Goal: Task Accomplishment & Management: Complete application form

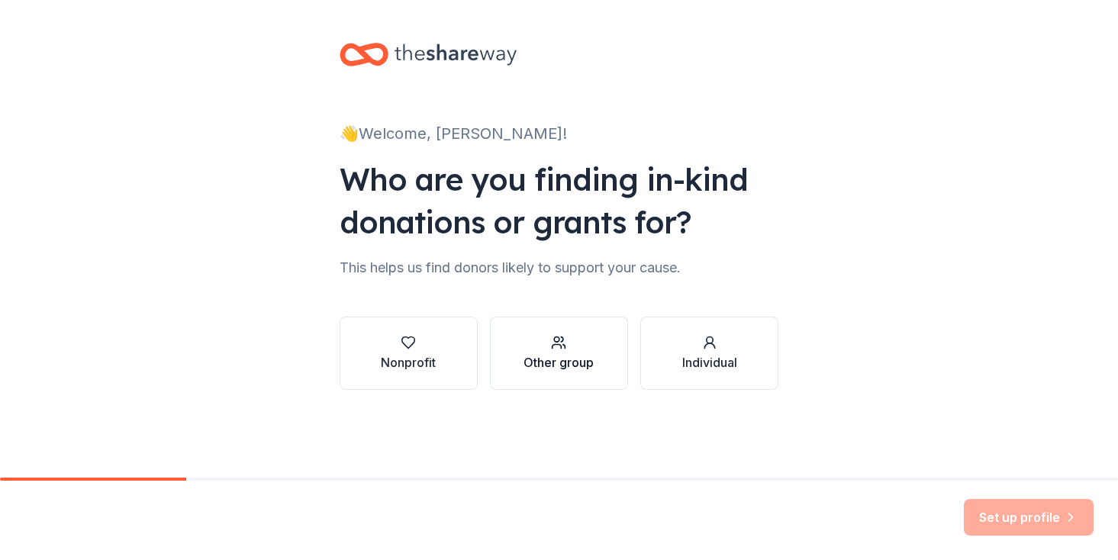
click at [575, 359] on div "Other group" at bounding box center [559, 362] width 70 height 18
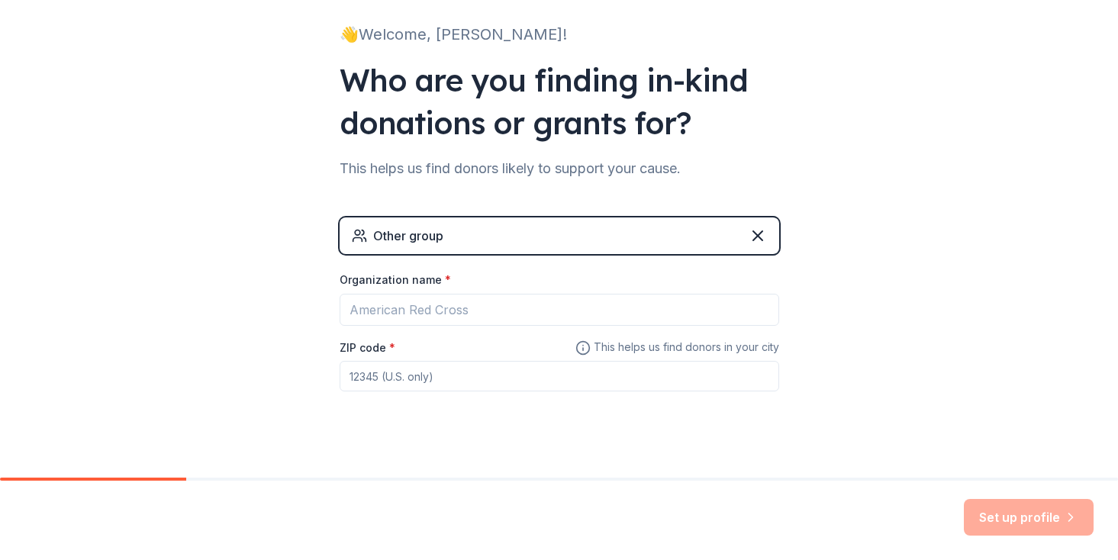
scroll to position [117, 0]
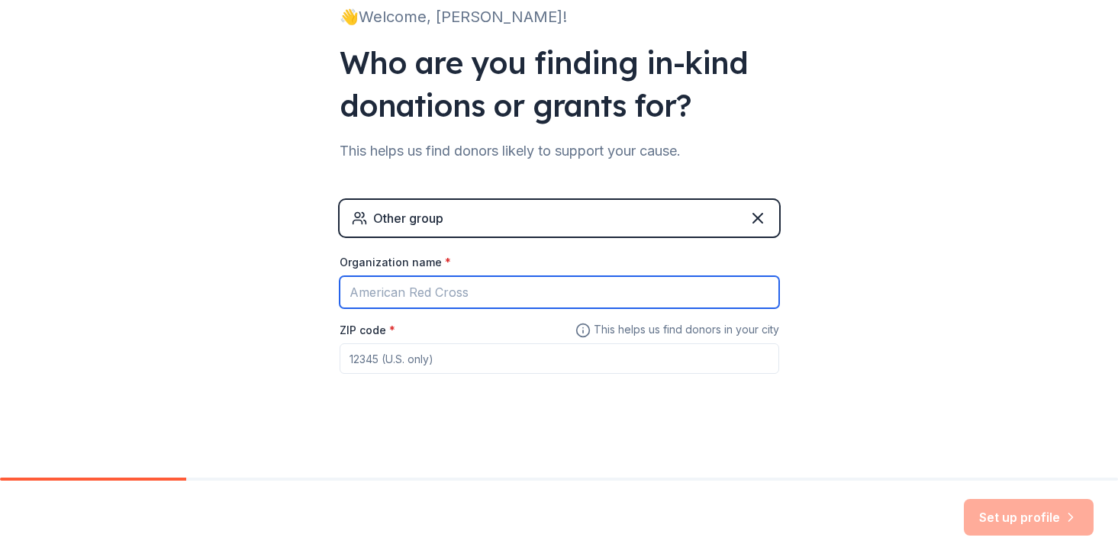
click at [492, 289] on input "Organization name *" at bounding box center [560, 292] width 440 height 32
type input "Gamma Phi Delta"
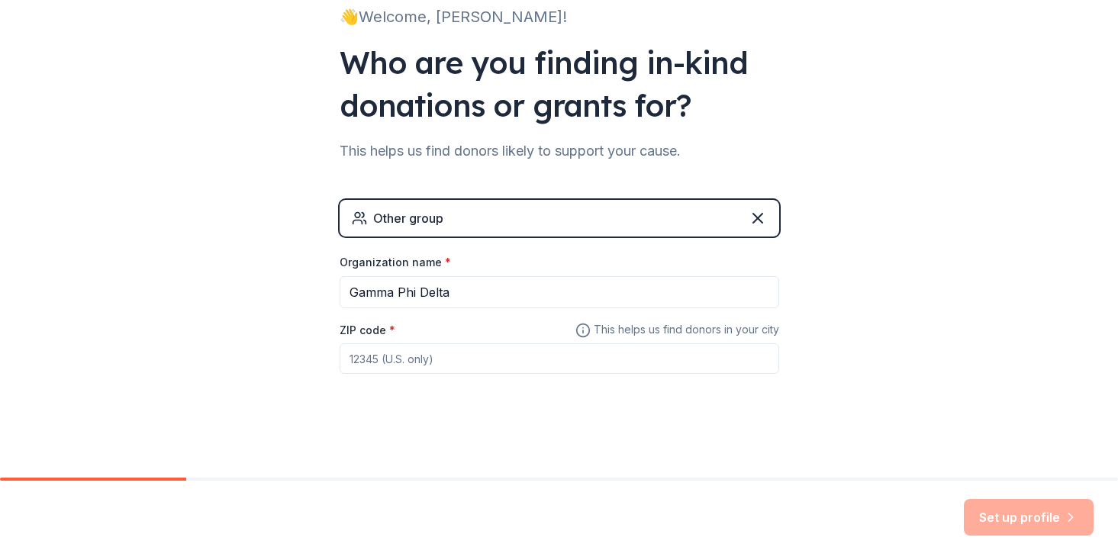
click at [482, 358] on input "ZIP code *" at bounding box center [560, 359] width 440 height 31
type input "54481"
click at [1002, 524] on button "Set up profile" at bounding box center [1029, 517] width 130 height 37
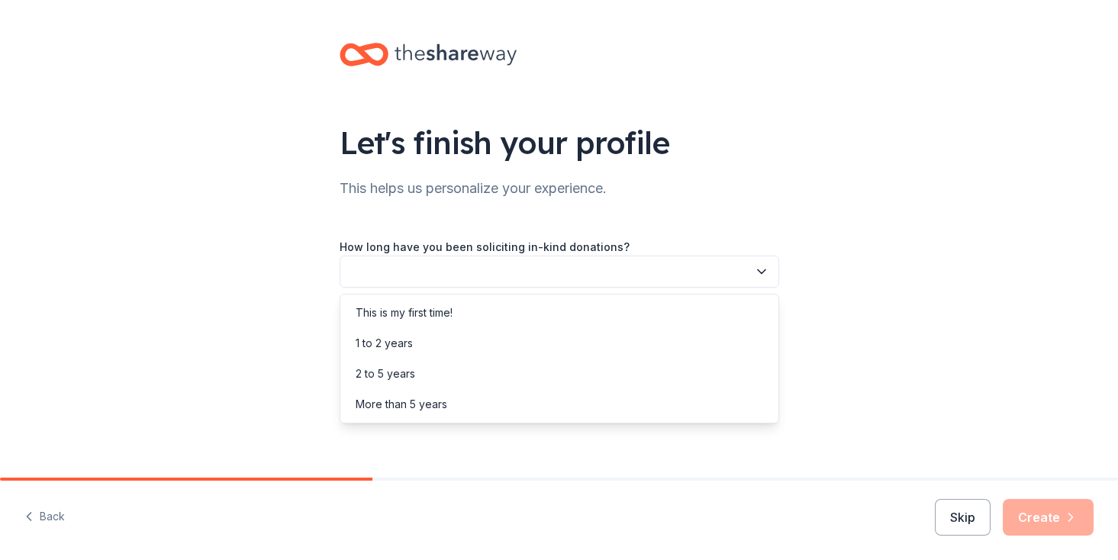
click at [702, 278] on button "button" at bounding box center [560, 272] width 440 height 32
click at [695, 306] on div "This is my first time!" at bounding box center [560, 313] width 432 height 31
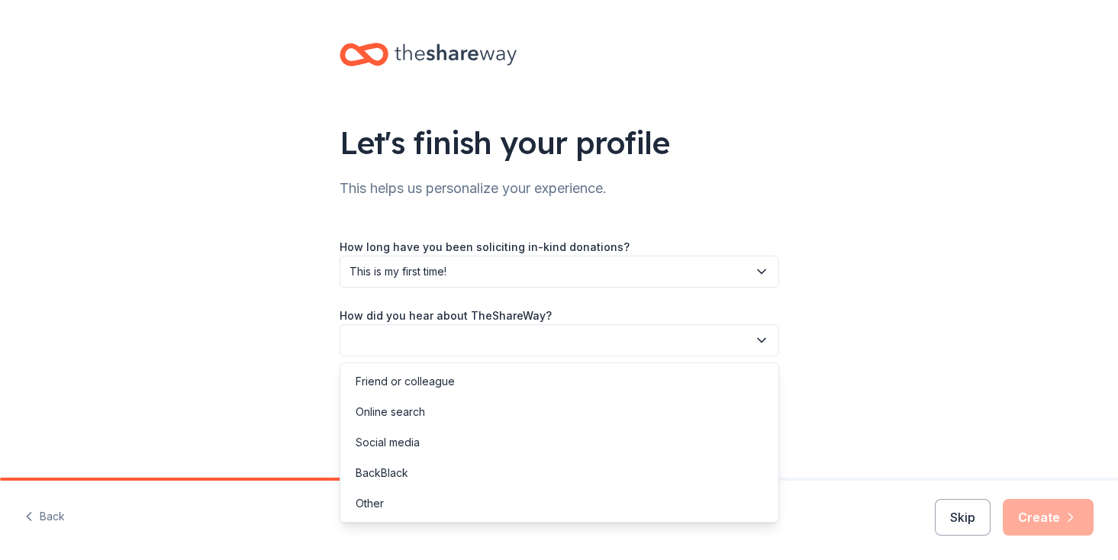
click at [698, 338] on button "button" at bounding box center [560, 340] width 440 height 32
click at [651, 405] on div "Online search" at bounding box center [560, 412] width 432 height 31
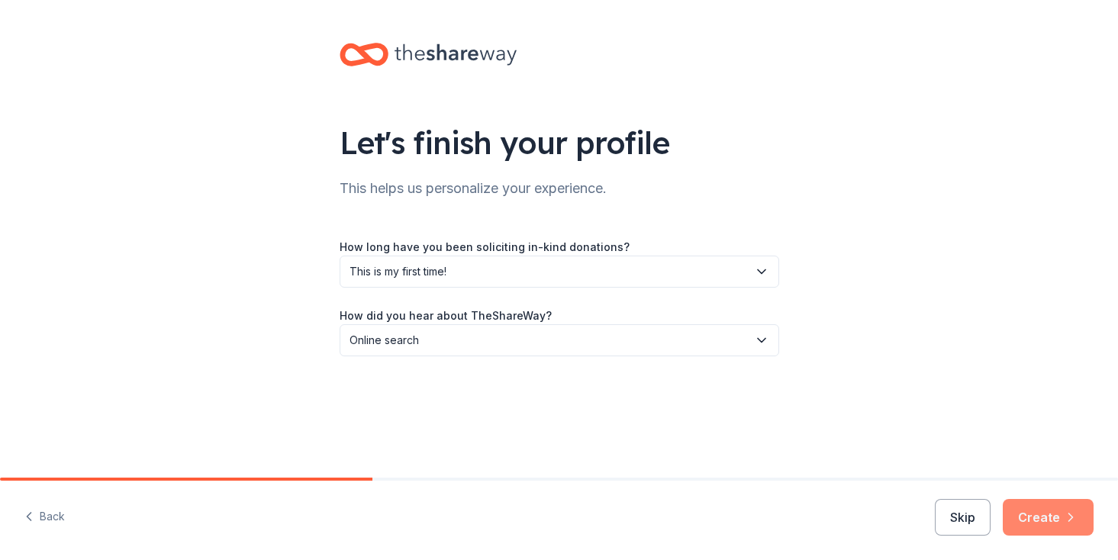
click at [1034, 520] on button "Create" at bounding box center [1048, 517] width 91 height 37
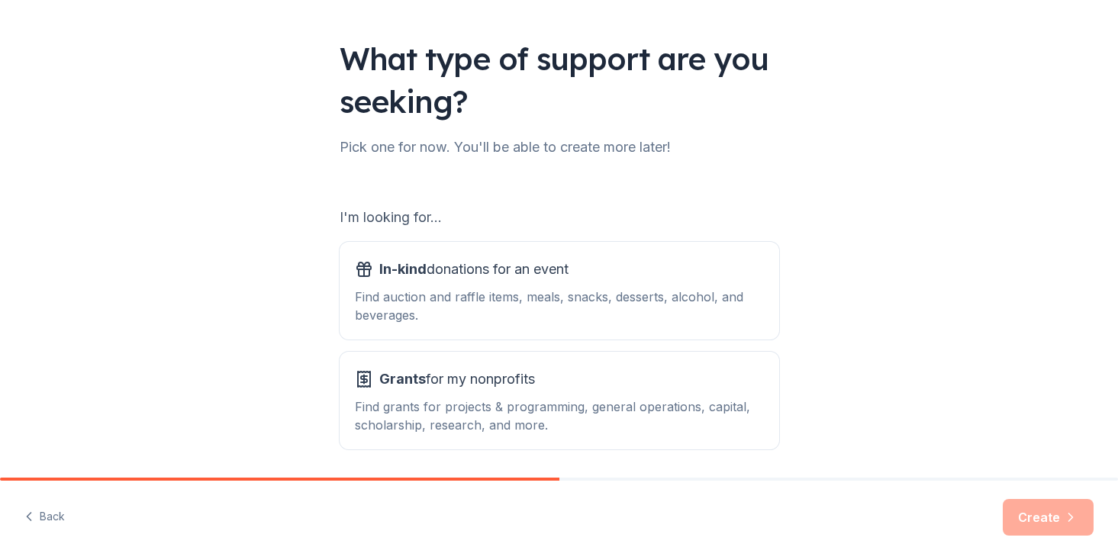
scroll to position [86, 0]
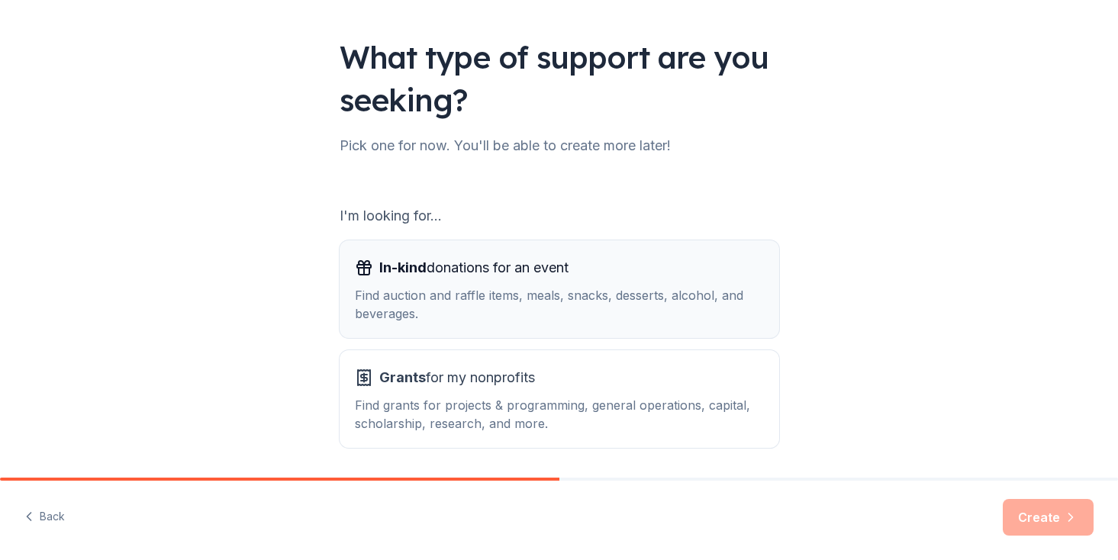
click at [647, 300] on div "Find auction and raffle items, meals, snacks, desserts, alcohol, and beverages." at bounding box center [559, 304] width 409 height 37
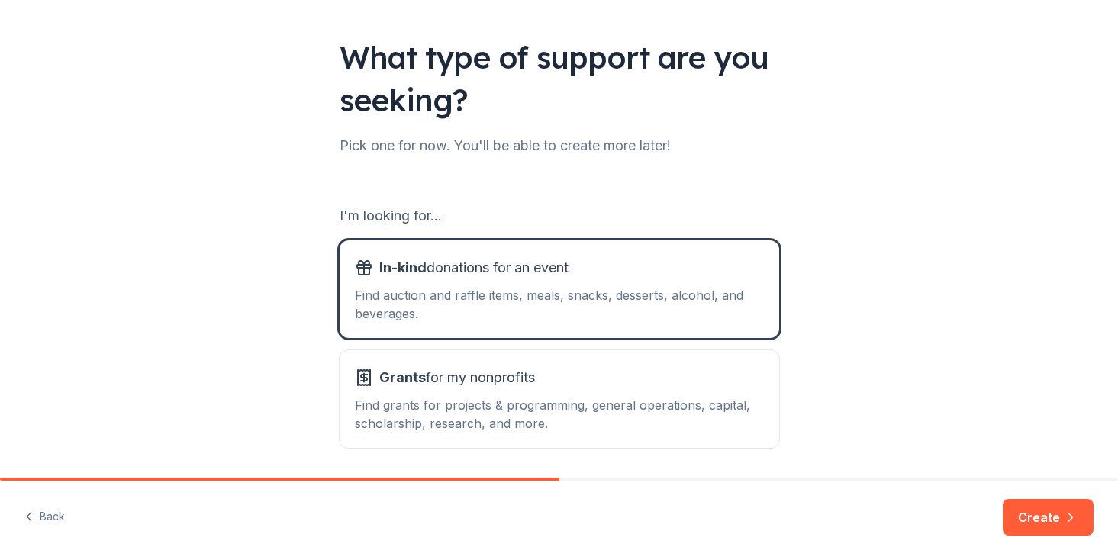
scroll to position [122, 0]
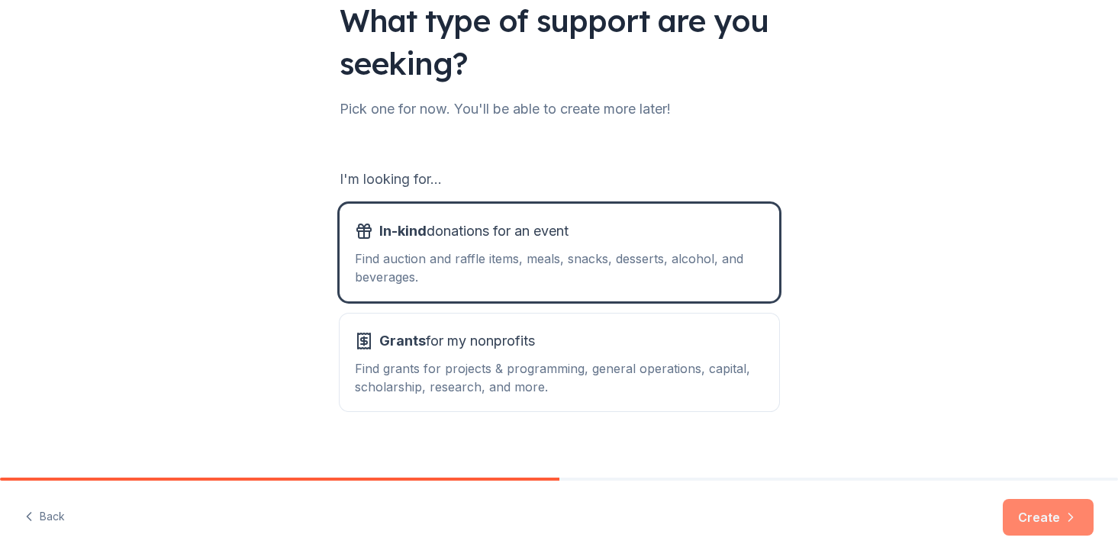
click at [1036, 509] on button "Create" at bounding box center [1048, 517] width 91 height 37
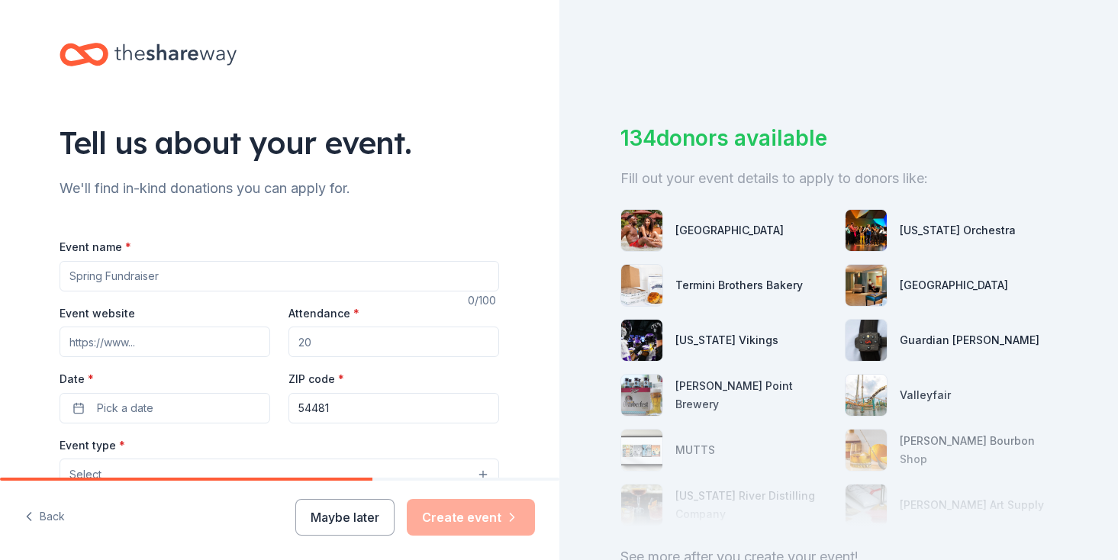
click at [230, 276] on input "Event name *" at bounding box center [280, 276] width 440 height 31
type input "Purple Gala"
drag, startPoint x: 311, startPoint y: 337, endPoint x: 327, endPoint y: 343, distance: 16.4
click at [327, 343] on input "Attendance *" at bounding box center [394, 342] width 211 height 31
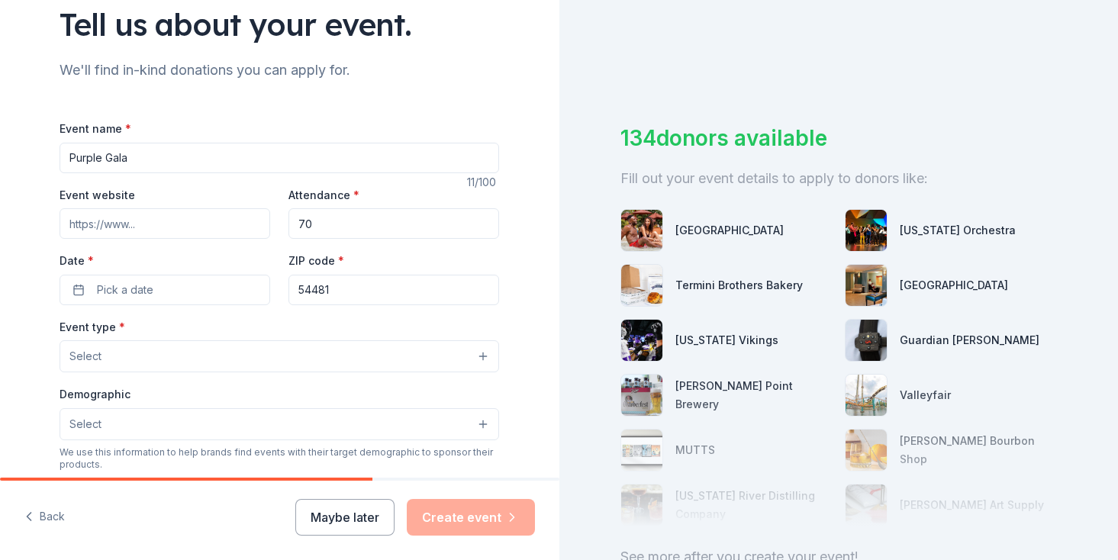
scroll to position [125, 0]
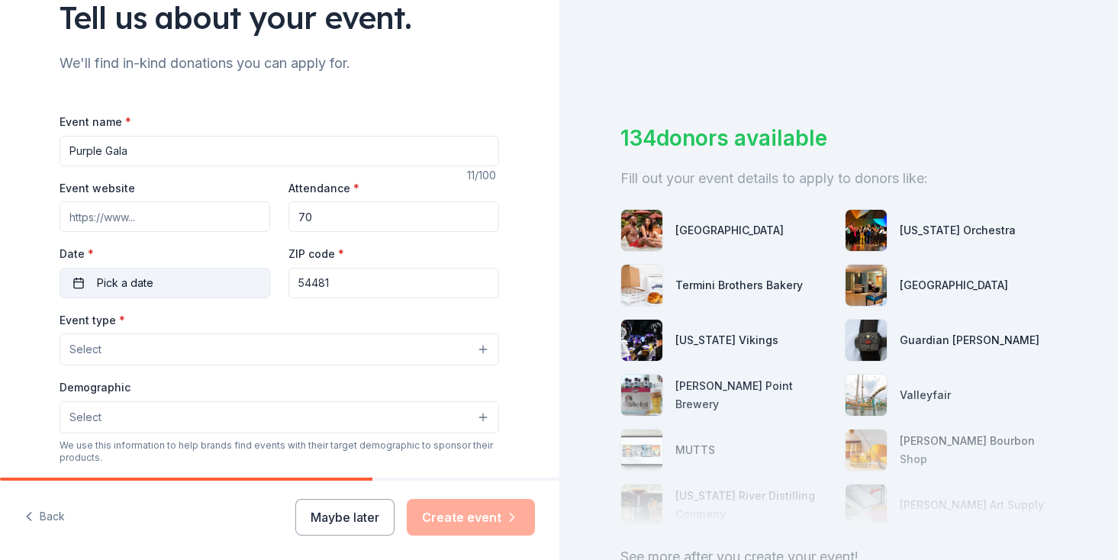
type input "70"
click at [167, 282] on button "Pick a date" at bounding box center [165, 283] width 211 height 31
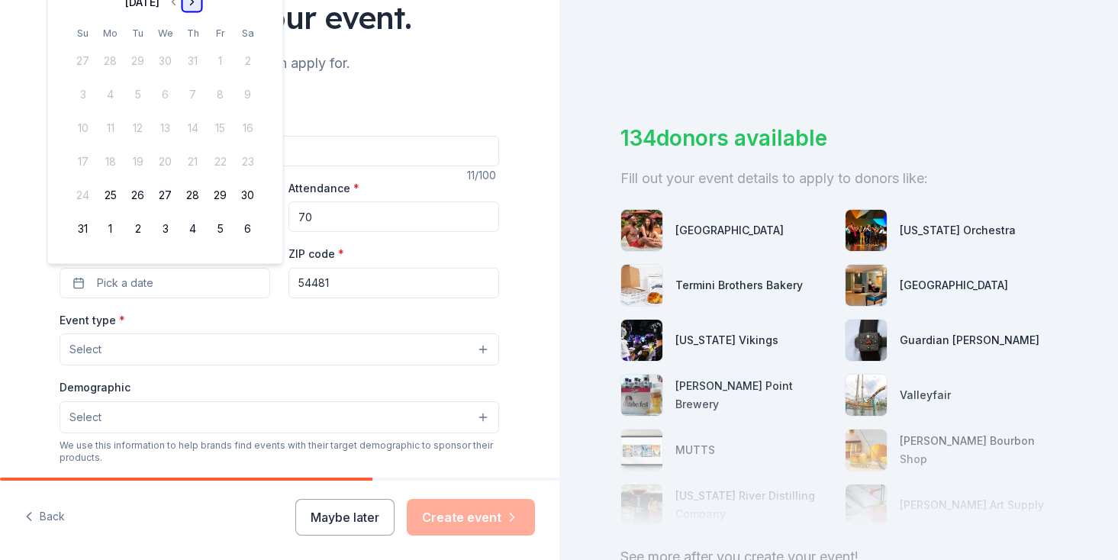
click at [202, 5] on button "Go to next month" at bounding box center [191, 2] width 21 height 21
click at [209, 5] on div "[DATE] Su Mo Tu We Th Fr Sa 31 1 2 3 4 5 6 7 8 9 10 11 12 13 14 15 16 17 18 19 …" at bounding box center [165, 132] width 237 height 265
click at [202, 35] on button "Go to next month" at bounding box center [191, 35] width 21 height 21
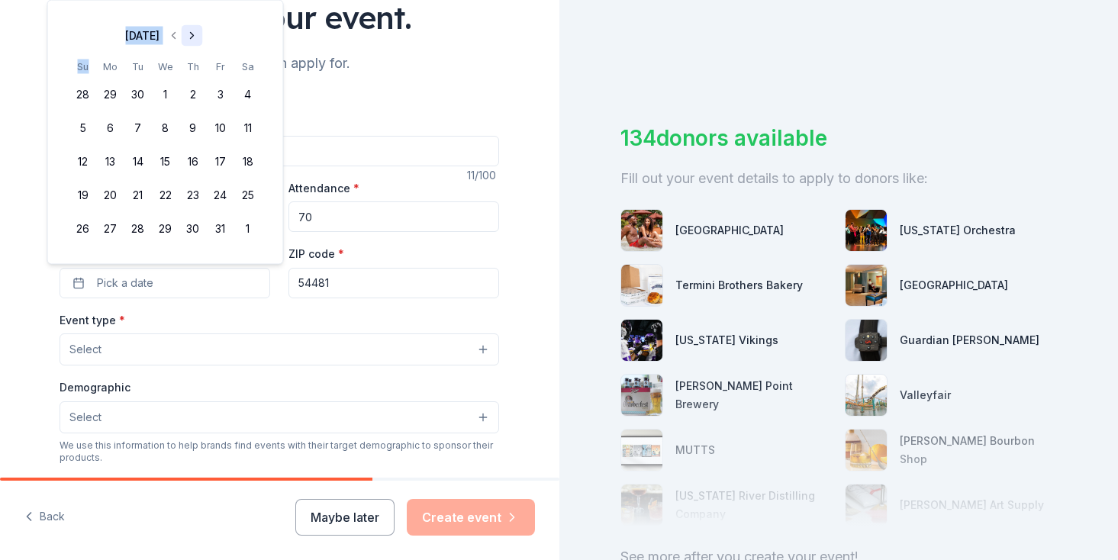
click at [202, 35] on button "Go to next month" at bounding box center [191, 35] width 21 height 21
click at [202, 5] on button "Go to next month" at bounding box center [191, 2] width 21 height 21
click at [202, 43] on button "Go to next month" at bounding box center [191, 35] width 21 height 21
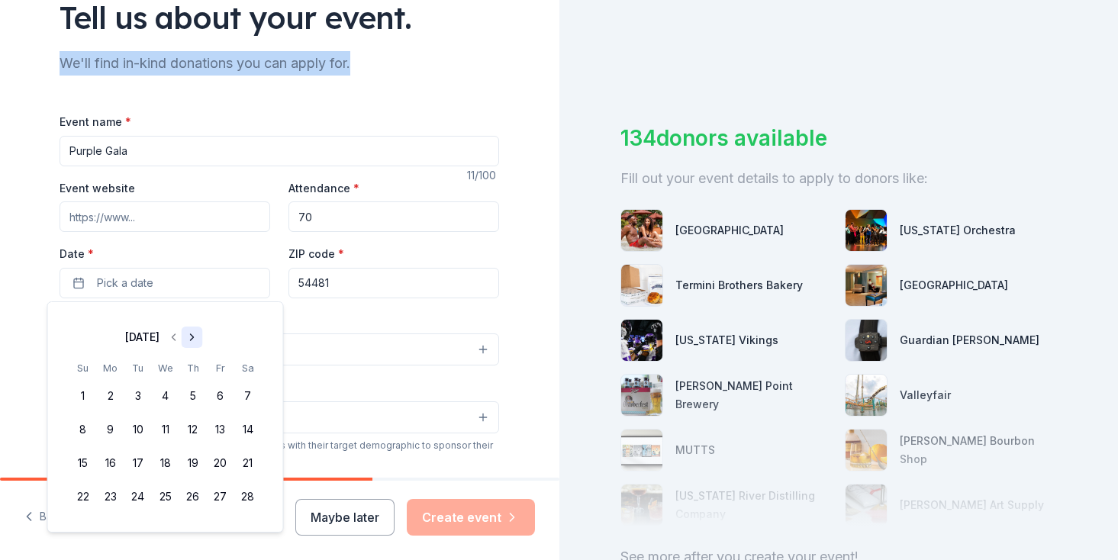
click at [216, 43] on div "Tell us about your event. We'll find in-kind donations you can apply for. Event…" at bounding box center [279, 383] width 489 height 1016
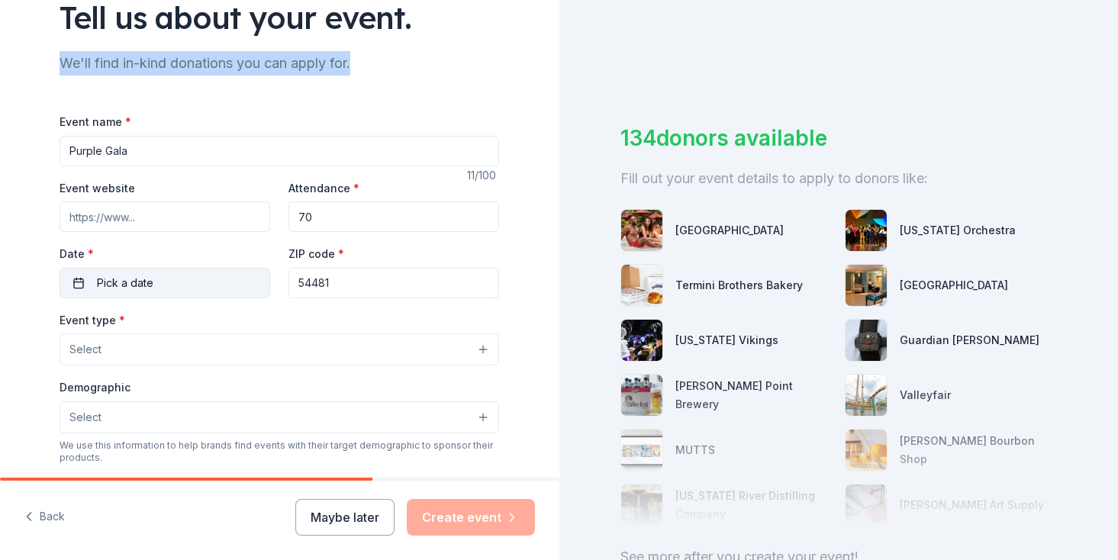
click at [192, 286] on button "Pick a date" at bounding box center [165, 283] width 211 height 31
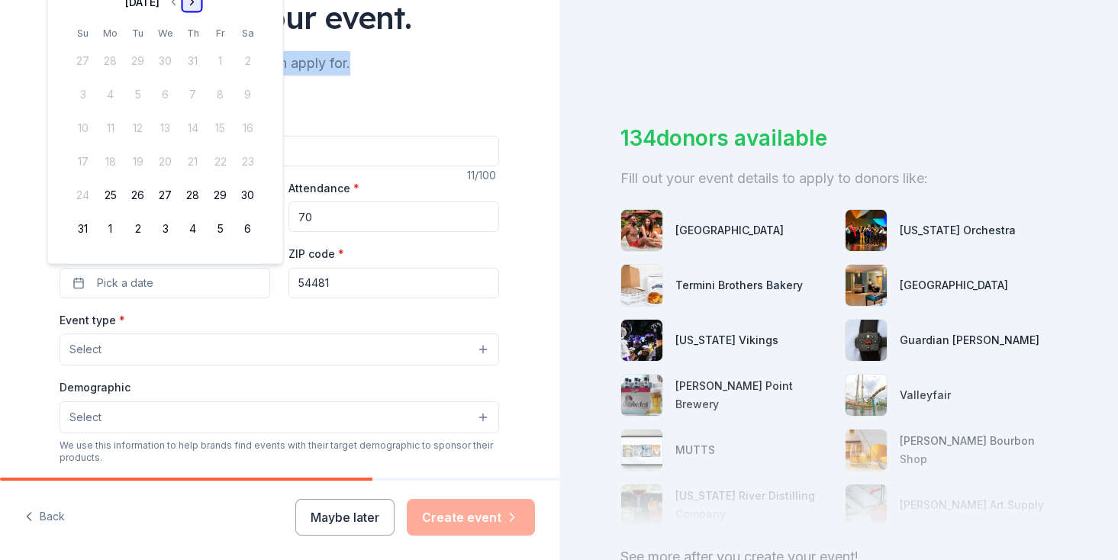
click at [202, 2] on button "Go to next month" at bounding box center [191, 2] width 21 height 21
click at [207, 2] on div "[DATE] Su Mo Tu We Th Fr Sa 31 1 2 3 4 5 6 7 8 9 10 11 12 13 14 15 16 17 18 19 …" at bounding box center [165, 132] width 237 height 265
click at [202, 35] on button "Go to next month" at bounding box center [191, 35] width 21 height 21
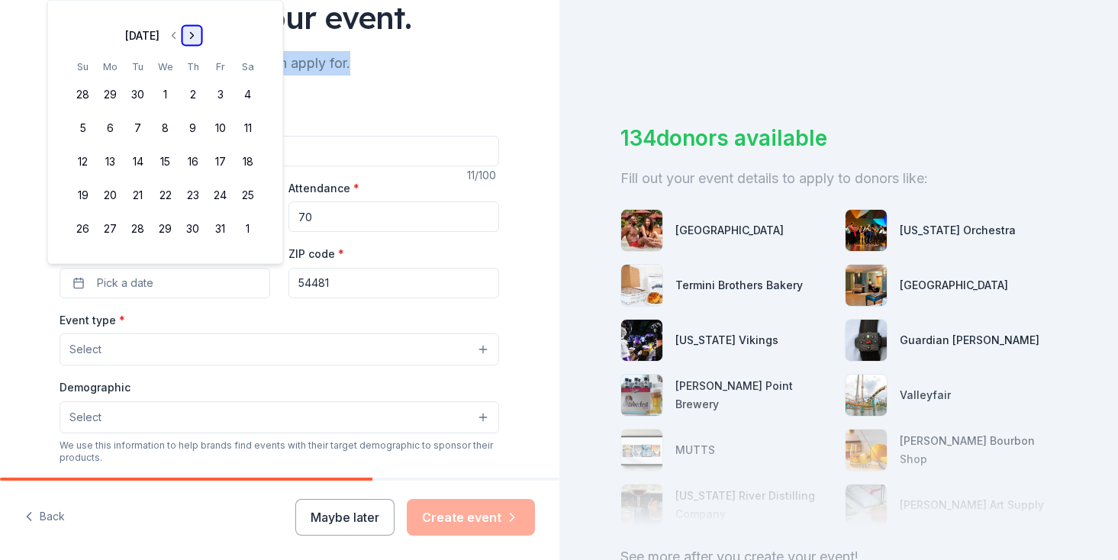
click at [202, 35] on button "Go to next month" at bounding box center [191, 35] width 21 height 21
click at [202, 4] on button "Go to next month" at bounding box center [191, 2] width 21 height 21
click at [202, 31] on button "Go to next month" at bounding box center [191, 35] width 21 height 21
click at [202, 33] on button "Go to next month" at bounding box center [191, 35] width 21 height 21
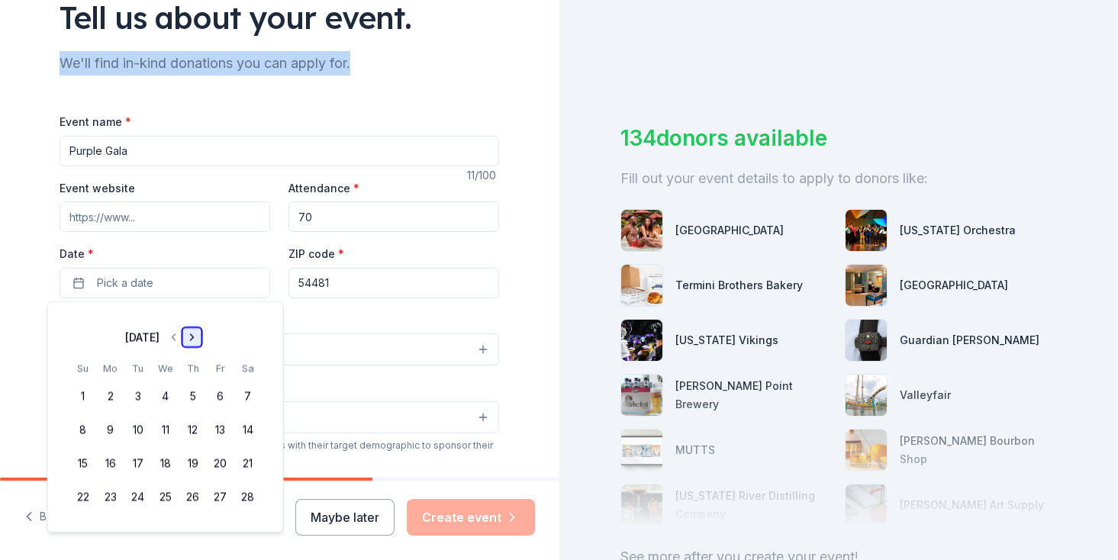
click at [202, 339] on button "Go to next month" at bounding box center [191, 337] width 21 height 21
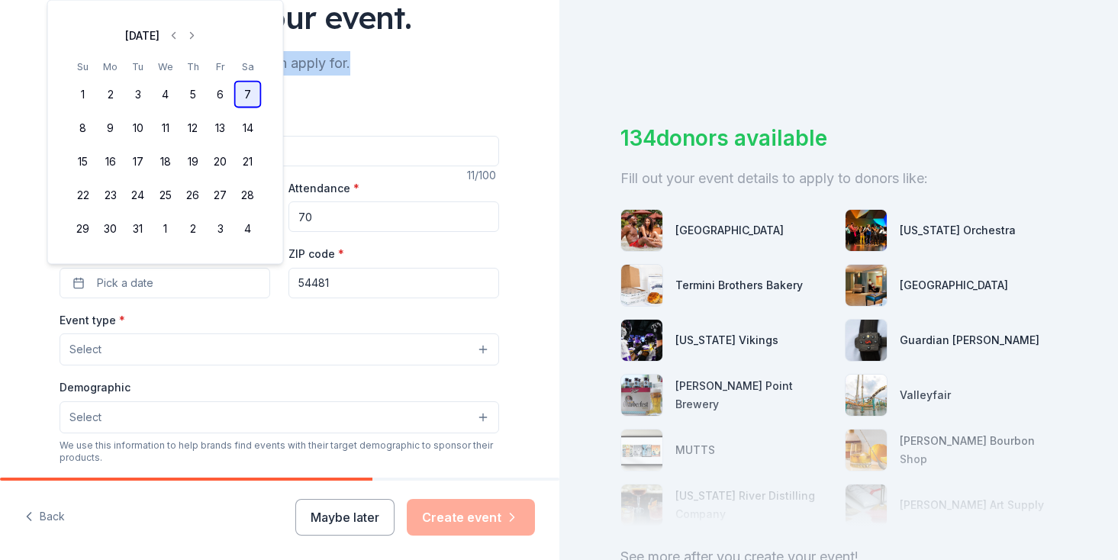
click at [244, 103] on button "7" at bounding box center [247, 94] width 27 height 27
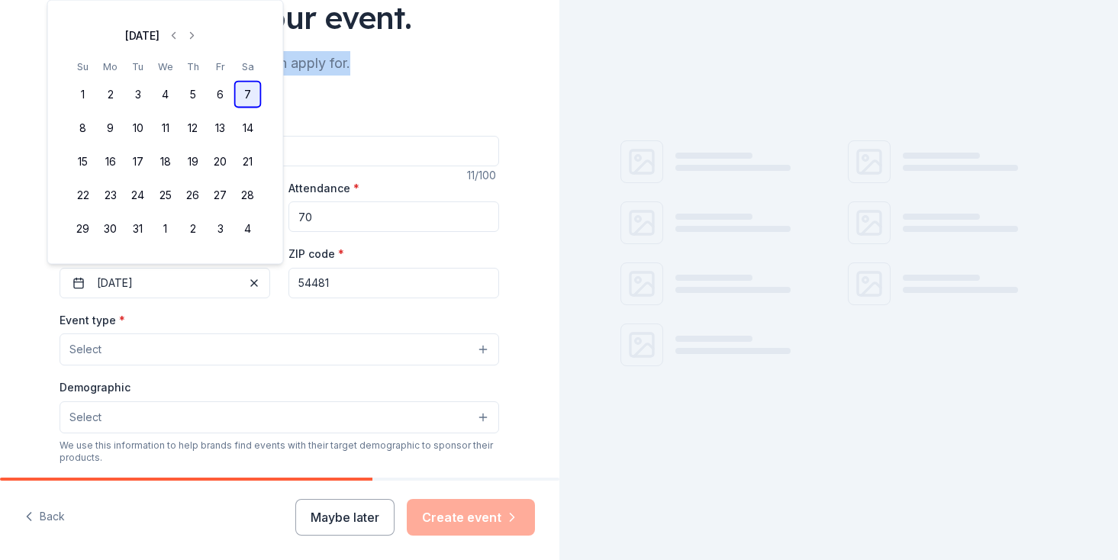
click at [244, 103] on button "7" at bounding box center [247, 94] width 27 height 27
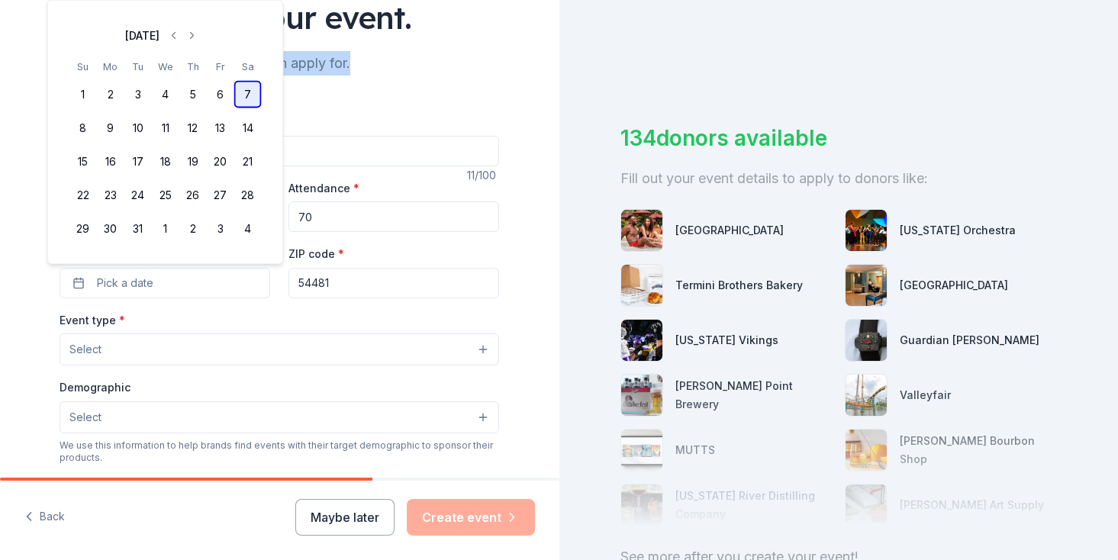
click at [245, 95] on button "7" at bounding box center [247, 94] width 27 height 27
click at [308, 357] on button "Select" at bounding box center [280, 350] width 440 height 32
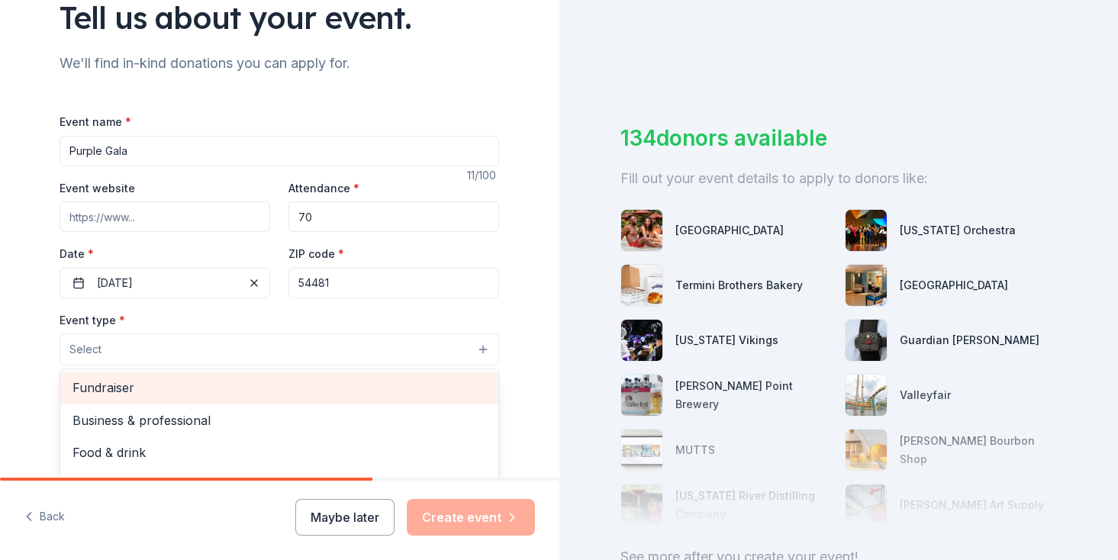
scroll to position [0, 0]
click at [286, 389] on span "Fundraiser" at bounding box center [280, 389] width 414 height 20
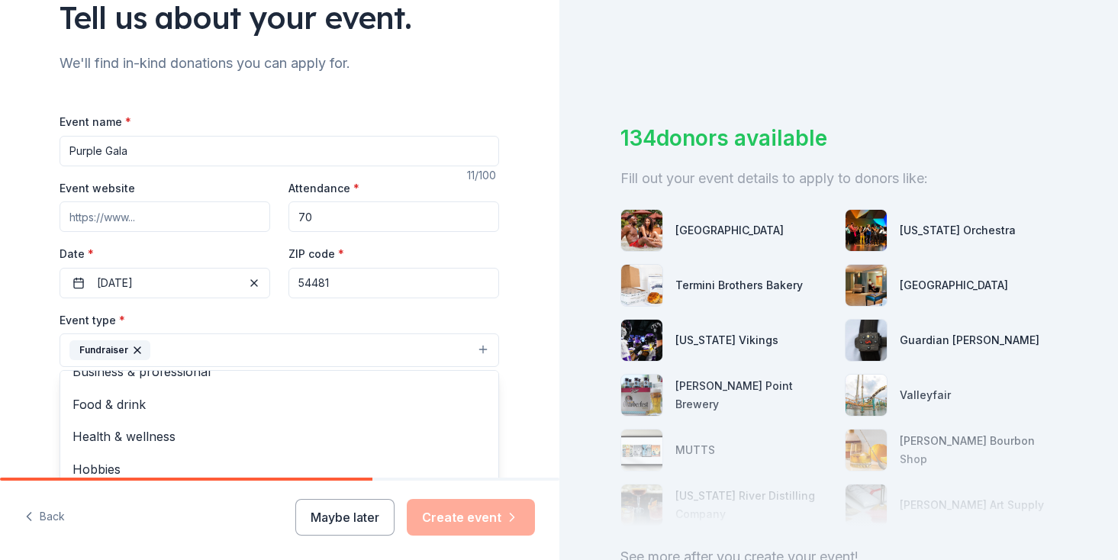
click at [349, 314] on div "Event type * Fundraiser Business & professional Food & drink Health & wellness …" at bounding box center [280, 339] width 440 height 57
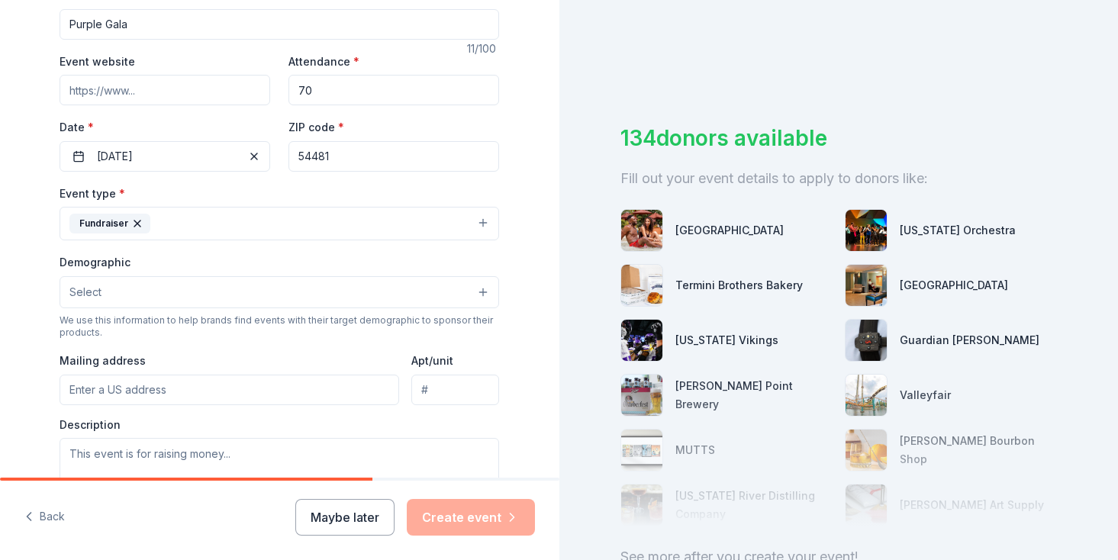
scroll to position [263, 0]
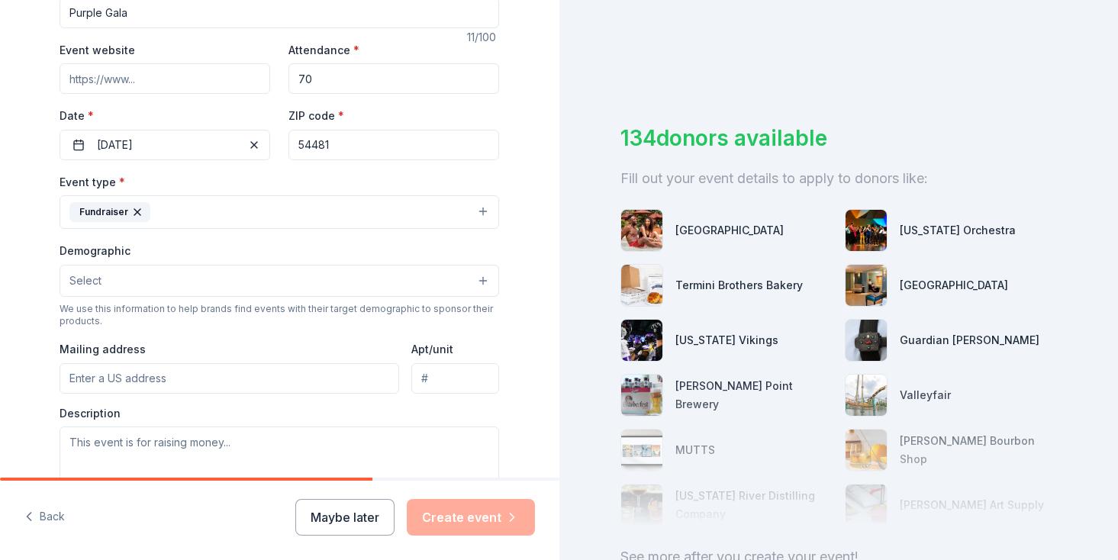
click at [343, 277] on button "Select" at bounding box center [280, 281] width 440 height 32
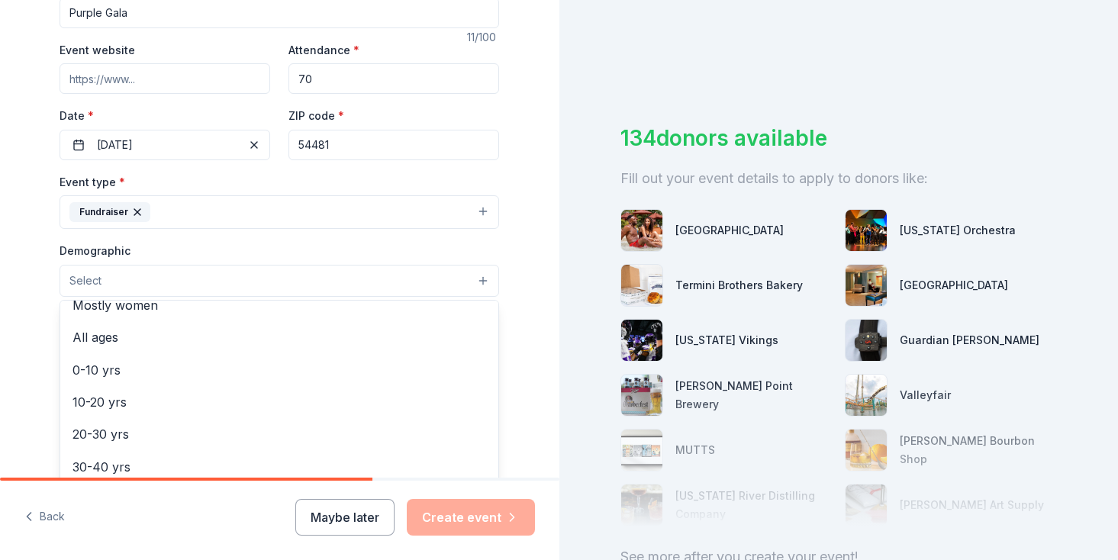
scroll to position [0, 0]
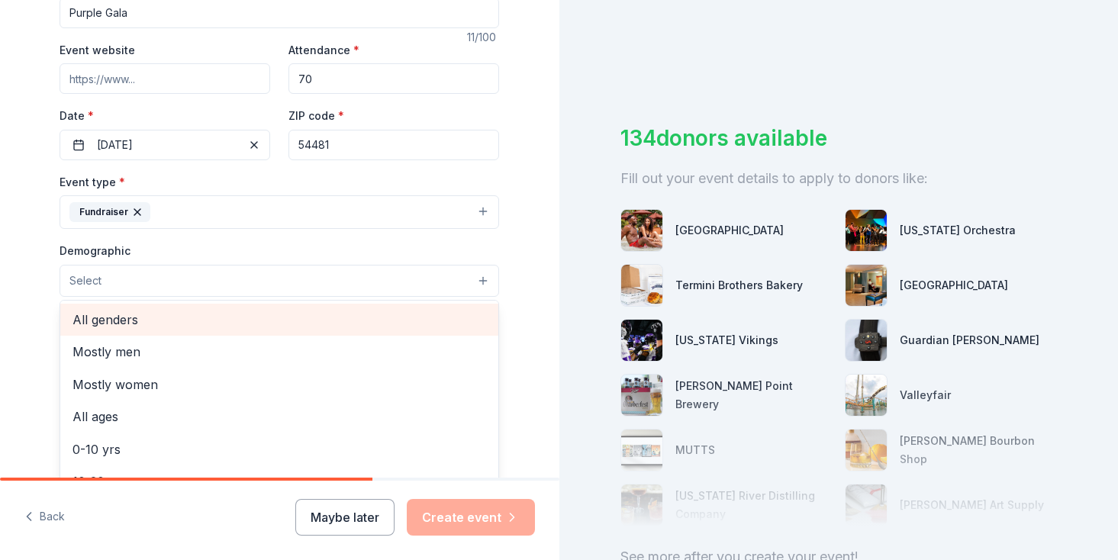
click at [251, 333] on div "All genders" at bounding box center [279, 320] width 438 height 32
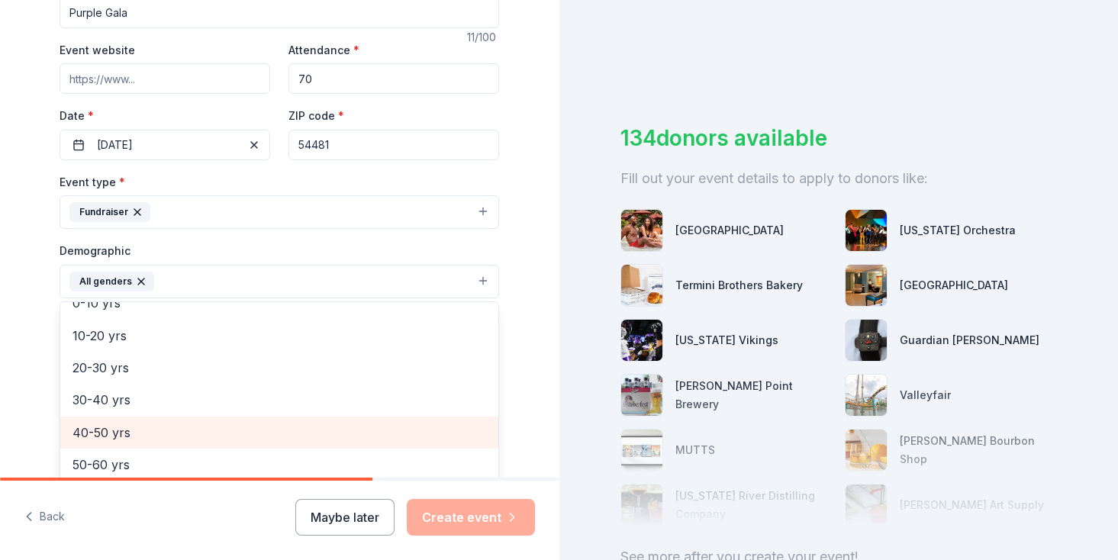
scroll to position [111, 0]
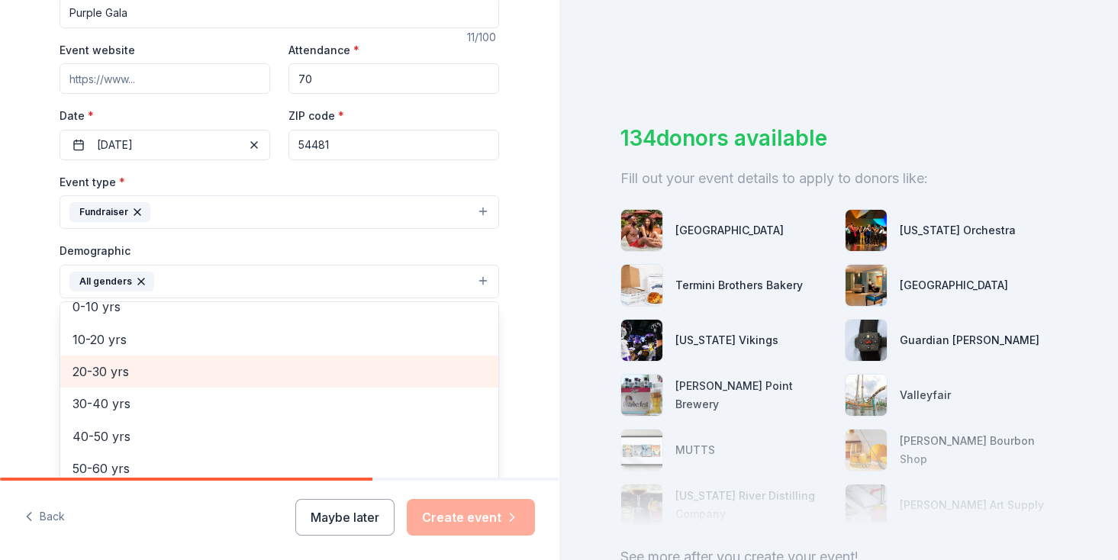
click at [225, 377] on span "20-30 yrs" at bounding box center [280, 372] width 414 height 20
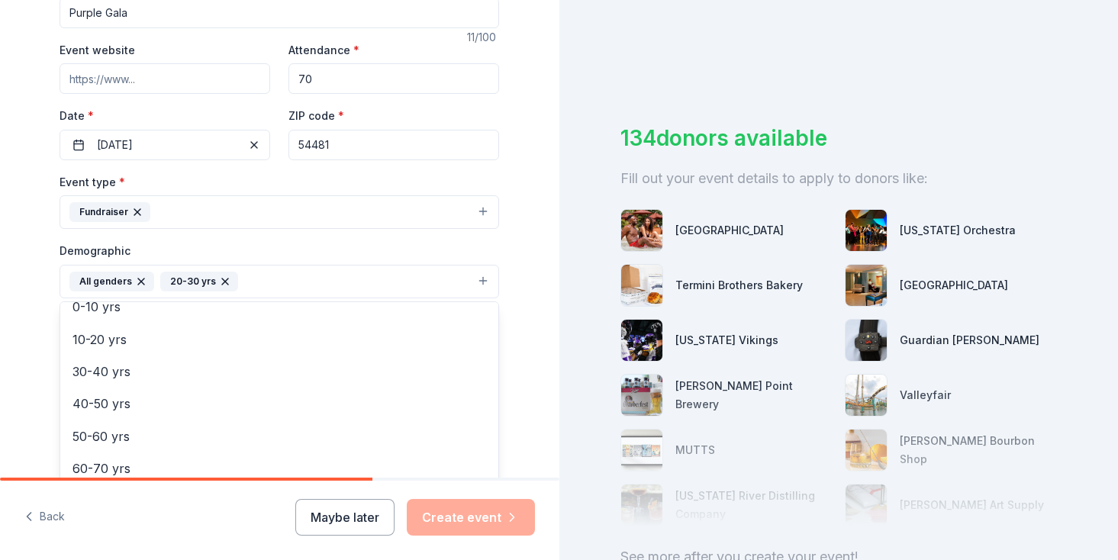
click at [224, 280] on icon "button" at bounding box center [225, 282] width 12 height 12
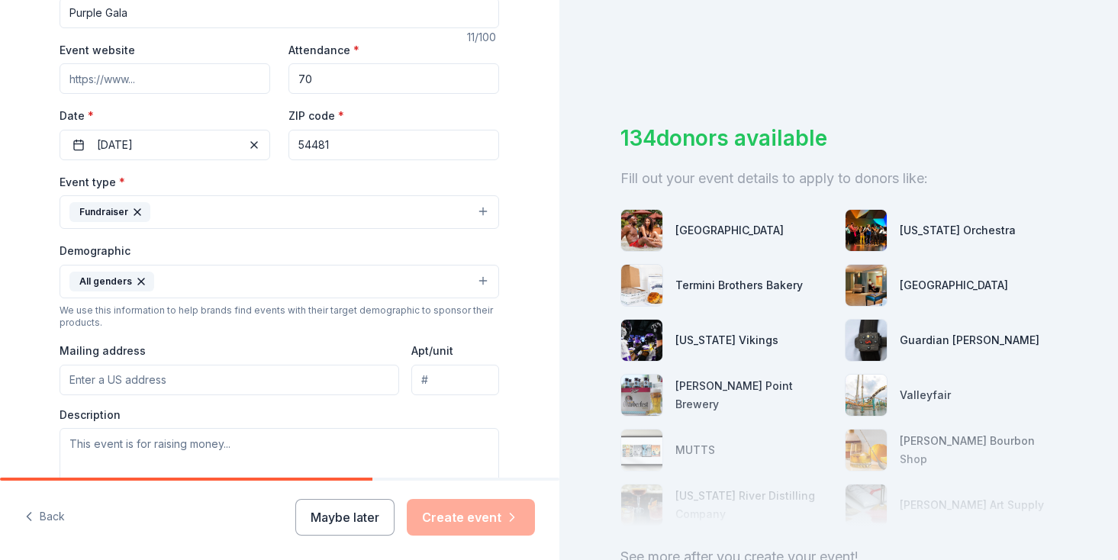
click at [213, 287] on button "All genders" at bounding box center [280, 282] width 440 height 34
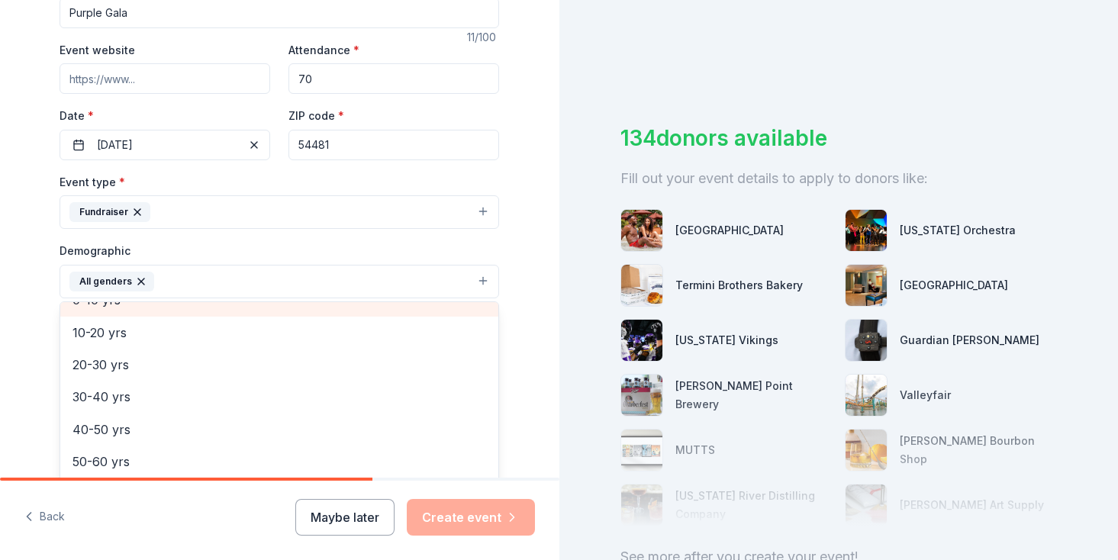
scroll to position [125, 0]
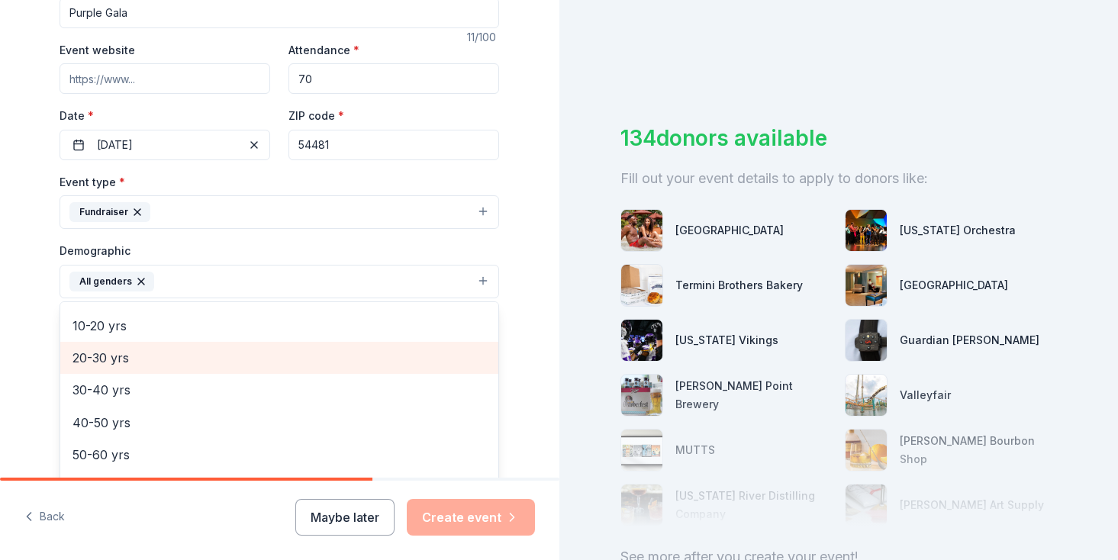
click at [162, 371] on div "20-30 yrs" at bounding box center [279, 358] width 438 height 32
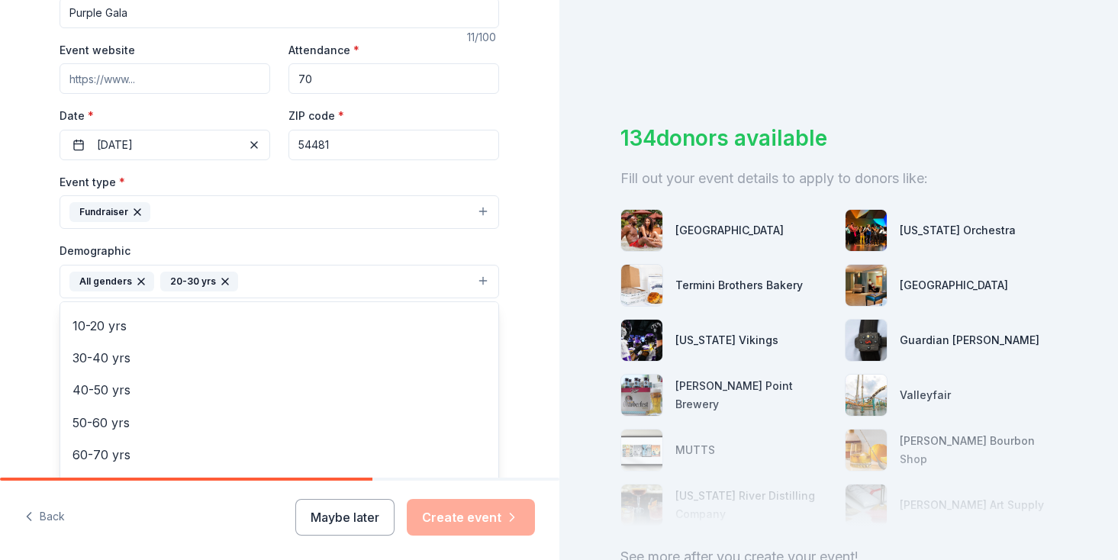
click at [297, 253] on div "Demographic All genders 20-30 yrs Mostly men Mostly women All ages [DEMOGRAPHIC…" at bounding box center [280, 269] width 440 height 57
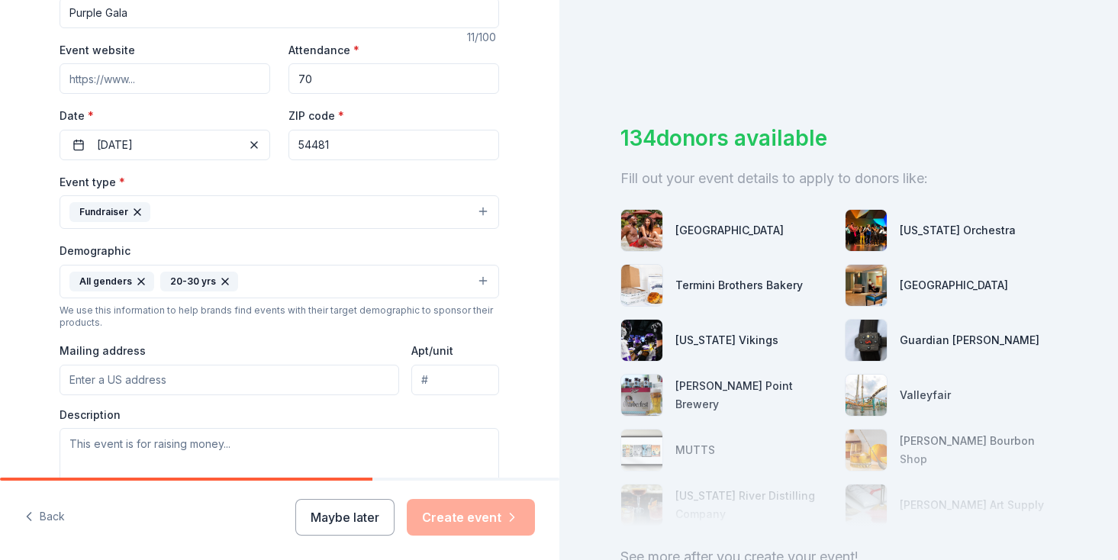
click at [225, 282] on icon "button" at bounding box center [225, 282] width 12 height 12
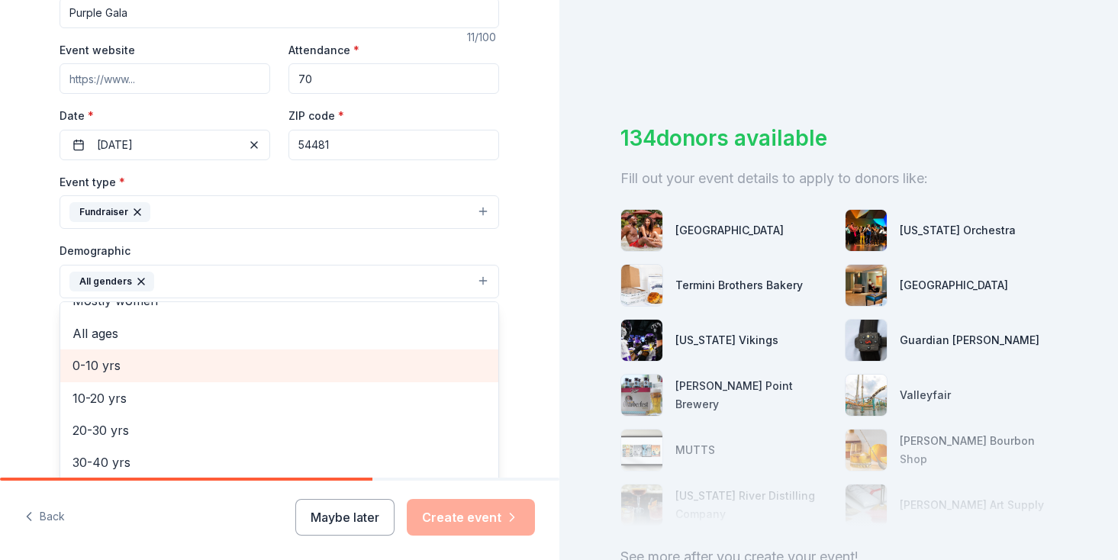
scroll to position [46, 0]
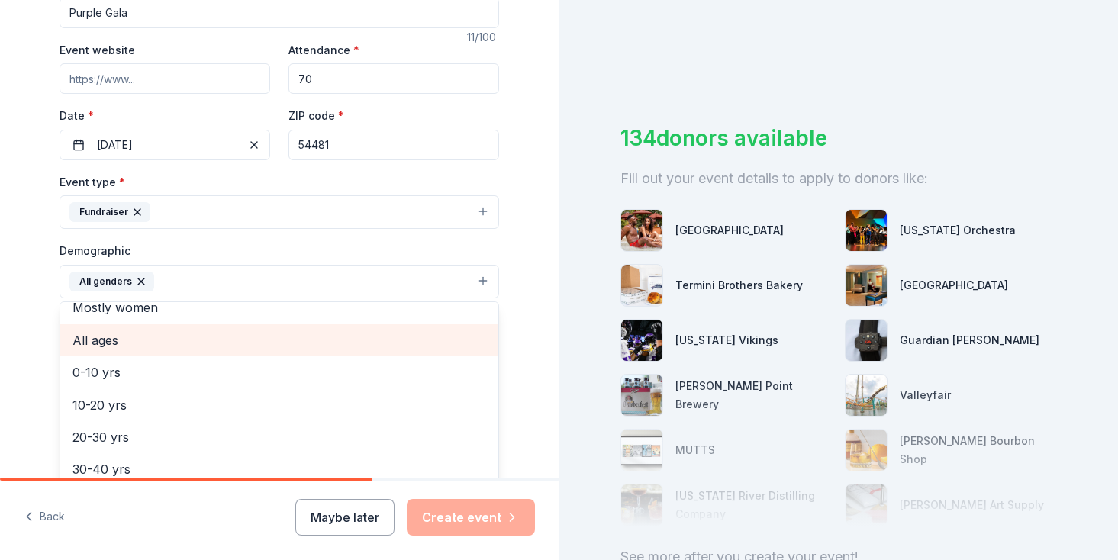
click at [118, 338] on span "All ages" at bounding box center [280, 341] width 414 height 20
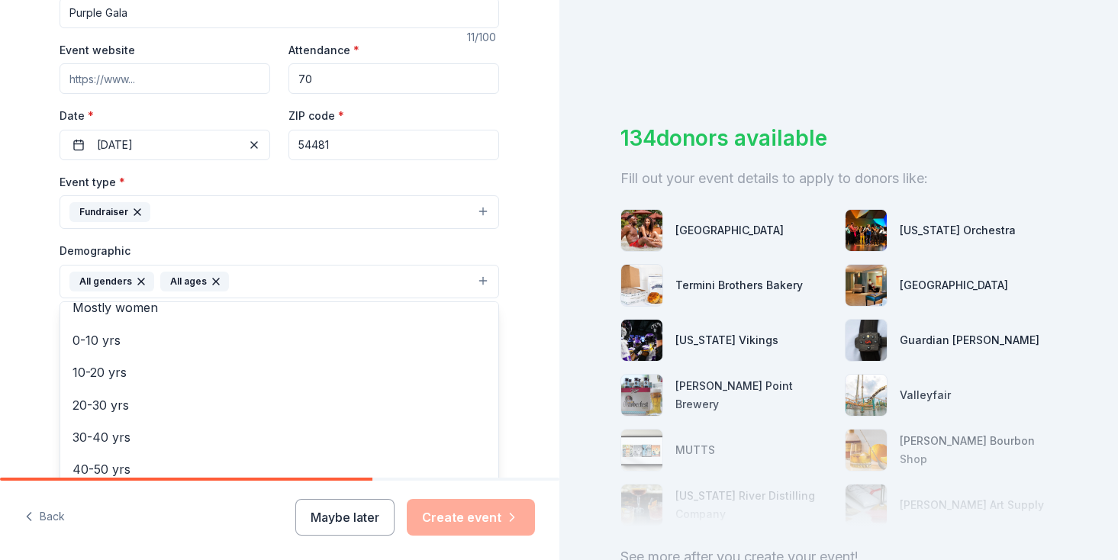
click at [268, 250] on div "Demographic All genders All ages Mostly men Mostly women 0-10 yrs 10-20 yrs 20-…" at bounding box center [280, 269] width 440 height 57
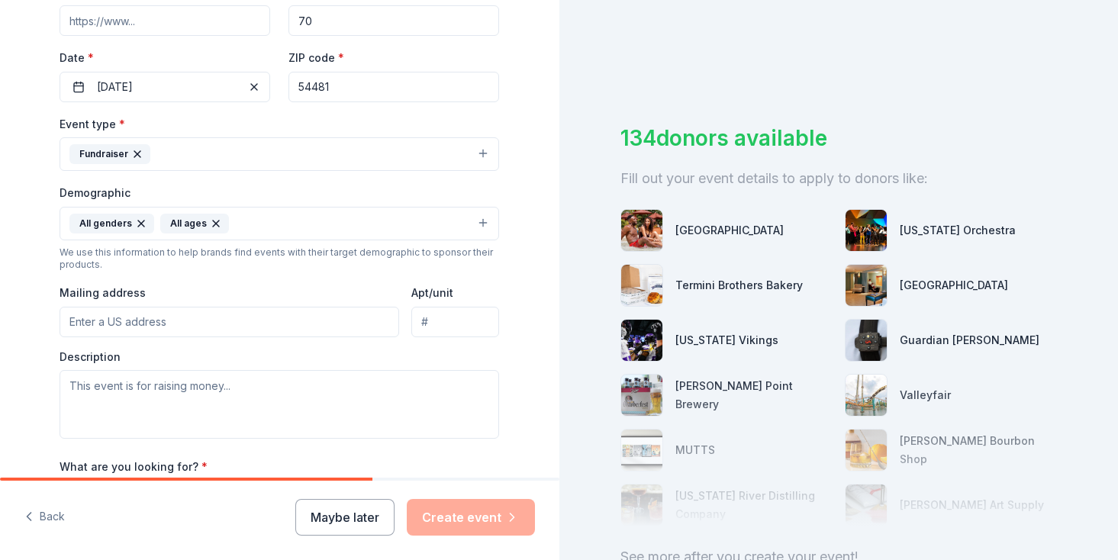
scroll to position [350, 0]
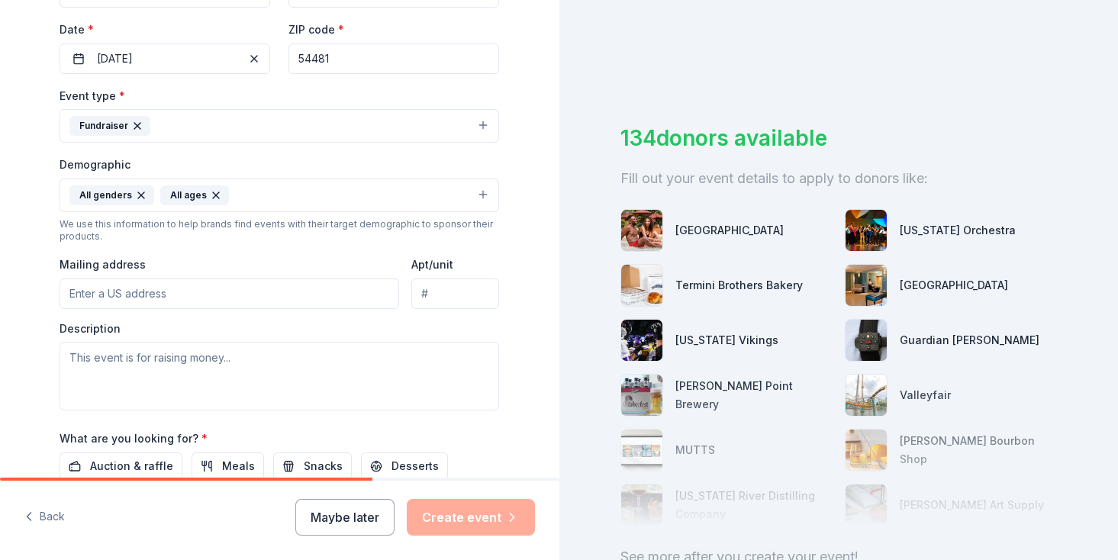
click at [227, 302] on input "Mailing address" at bounding box center [230, 294] width 340 height 31
click at [331, 392] on textarea at bounding box center [280, 376] width 440 height 69
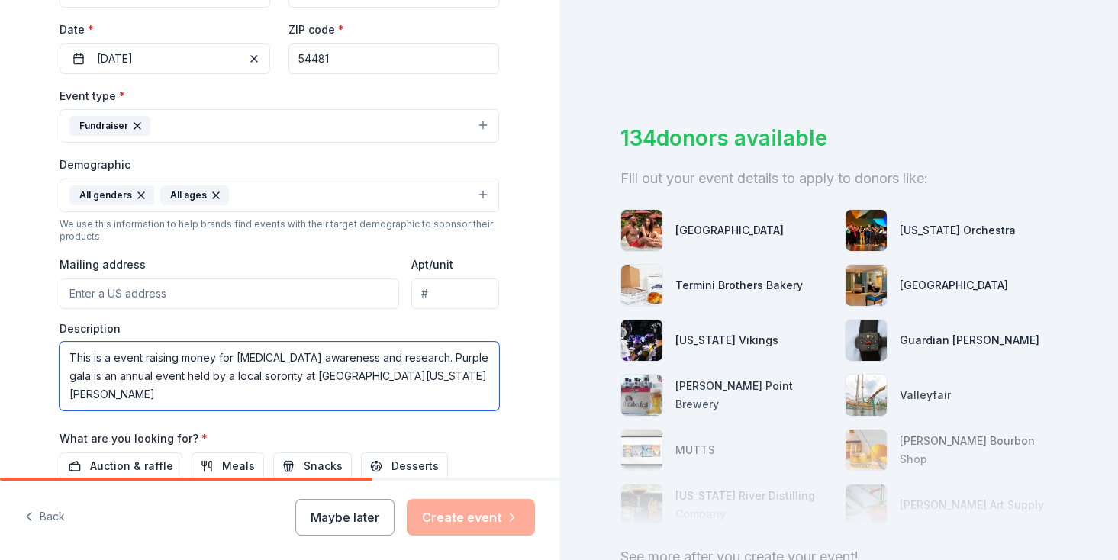
drag, startPoint x: 69, startPoint y: 360, endPoint x: 399, endPoint y: 362, distance: 330.6
click at [399, 362] on textarea "This is a event raising money for [MEDICAL_DATA] awareness and research. Purple…" at bounding box center [280, 376] width 440 height 69
click at [139, 377] on textarea ". Purple gala is an annual event held by a local sorority at [GEOGRAPHIC_DATA][…" at bounding box center [280, 376] width 440 height 69
click at [479, 379] on textarea ". Purple gala is an annual event held by a local sorority at [GEOGRAPHIC_DATA][…" at bounding box center [280, 376] width 440 height 69
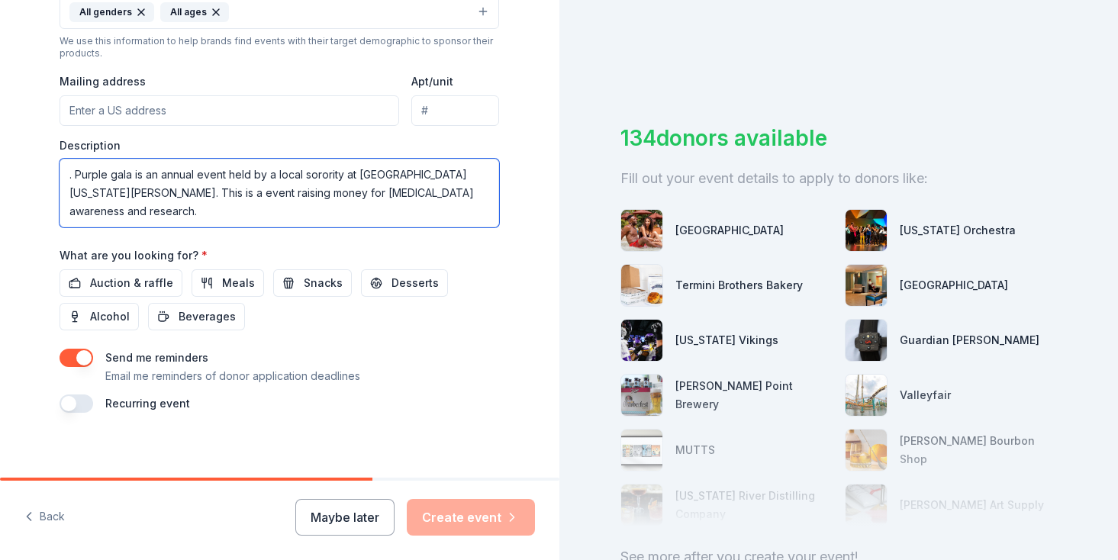
scroll to position [539, 0]
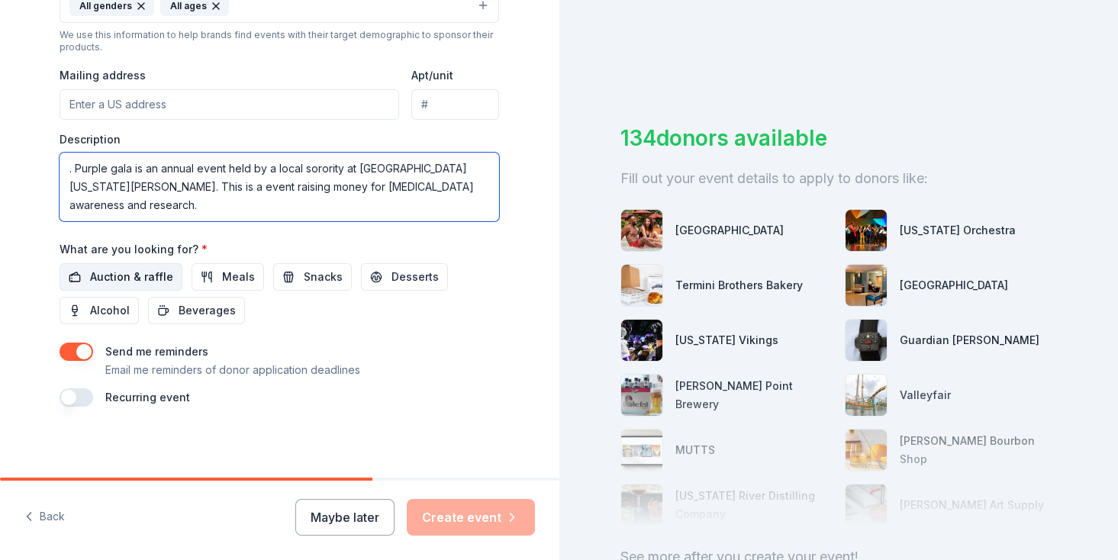
type textarea ". Purple gala is an annual event held by a local sorority at [GEOGRAPHIC_DATA][…"
click at [152, 276] on span "Auction & raffle" at bounding box center [131, 277] width 83 height 18
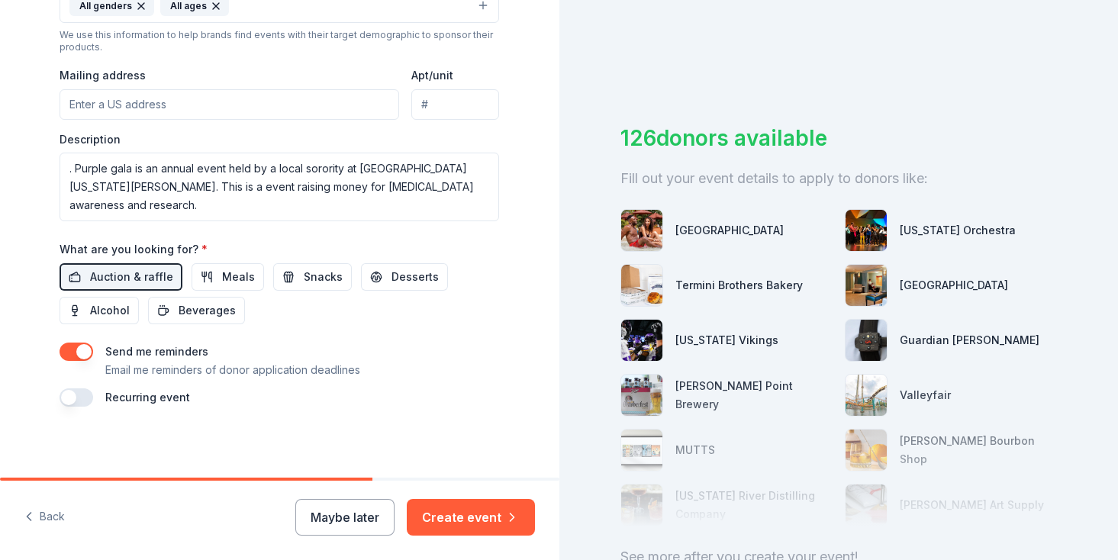
click at [209, 108] on input "Mailing address" at bounding box center [230, 104] width 340 height 31
paste input "[STREET_ADDRESS]"
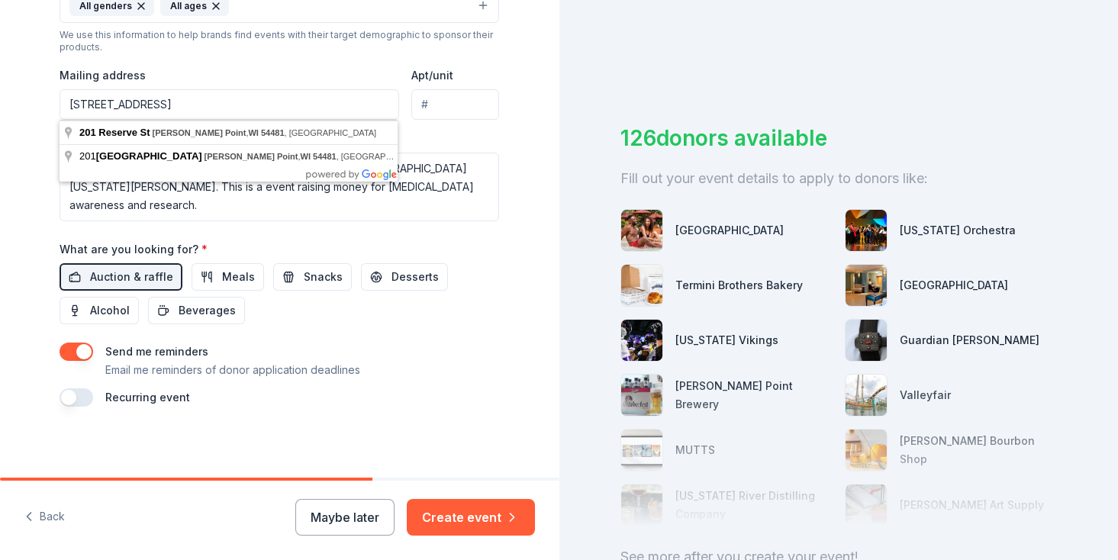
type input "[STREET_ADDRESS]"
click at [461, 109] on input "Apt/unit" at bounding box center [455, 104] width 88 height 31
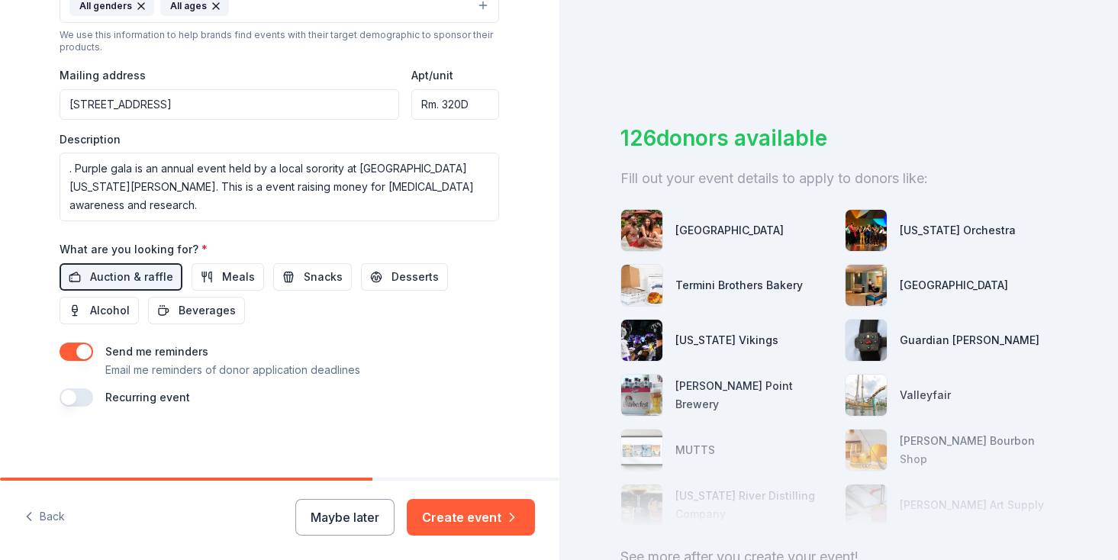
type input "Rm. 320D"
click at [77, 170] on textarea ". Purple gala is an annual event held by a local sorority at [GEOGRAPHIC_DATA][…" at bounding box center [280, 187] width 440 height 69
click at [360, 170] on textarea "Purple gala is an annual event held by a local sorority at [GEOGRAPHIC_DATA][US…" at bounding box center [280, 187] width 440 height 69
type textarea "Purple gala is an annual event held by a local sorority at [GEOGRAPHIC_DATA][US…"
click at [482, 521] on button "Create event" at bounding box center [471, 517] width 128 height 37
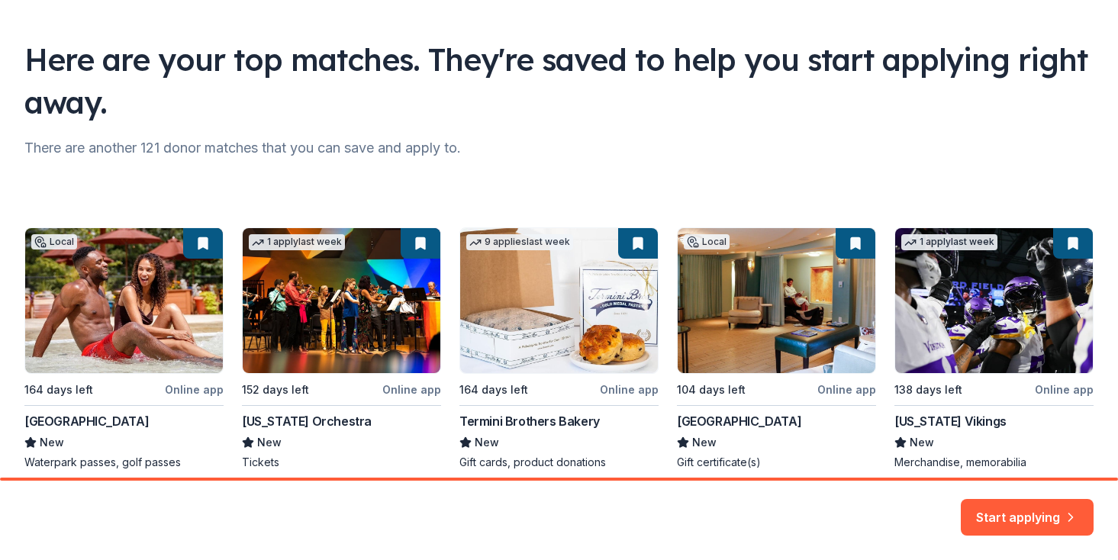
scroll to position [149, 0]
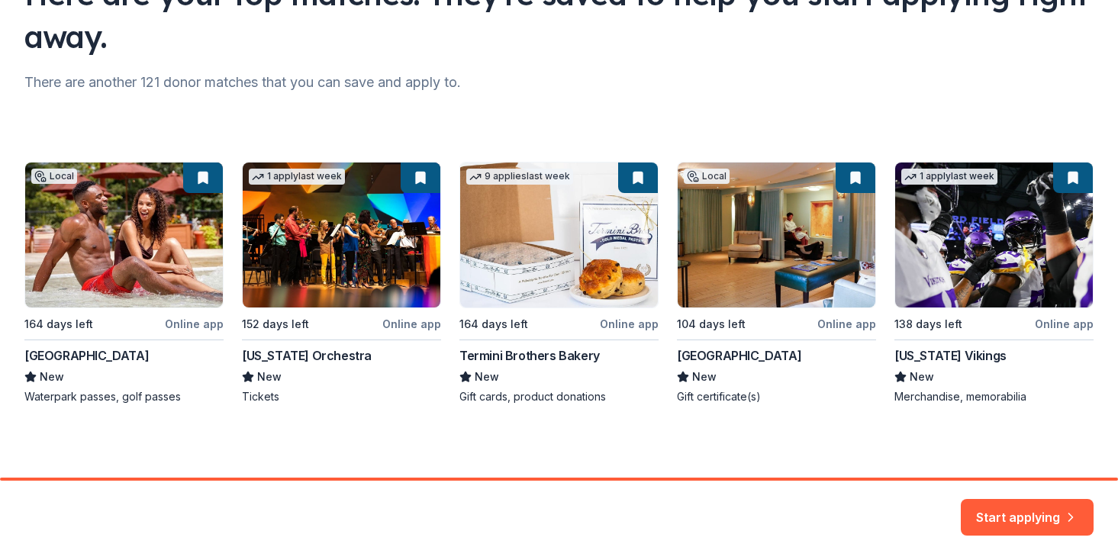
click at [207, 321] on div "Local 164 days left Online app [GEOGRAPHIC_DATA] New Waterpark passes, golf pas…" at bounding box center [559, 283] width 1070 height 243
click at [1024, 520] on button "Start applying" at bounding box center [1027, 508] width 133 height 37
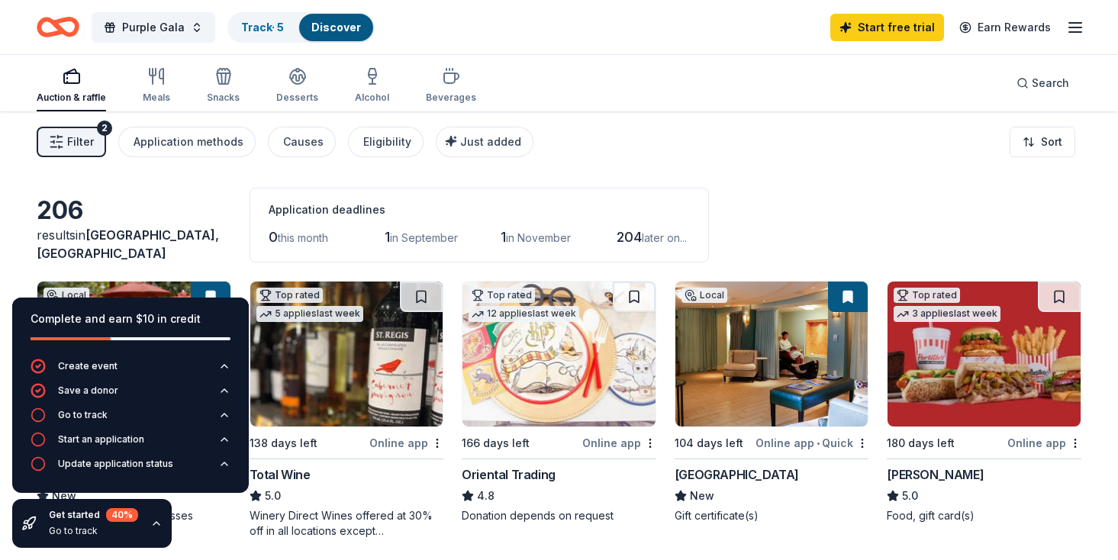
click at [715, 120] on div "Filter 2 Application methods Causes Eligibility Just added Sort" at bounding box center [559, 141] width 1118 height 61
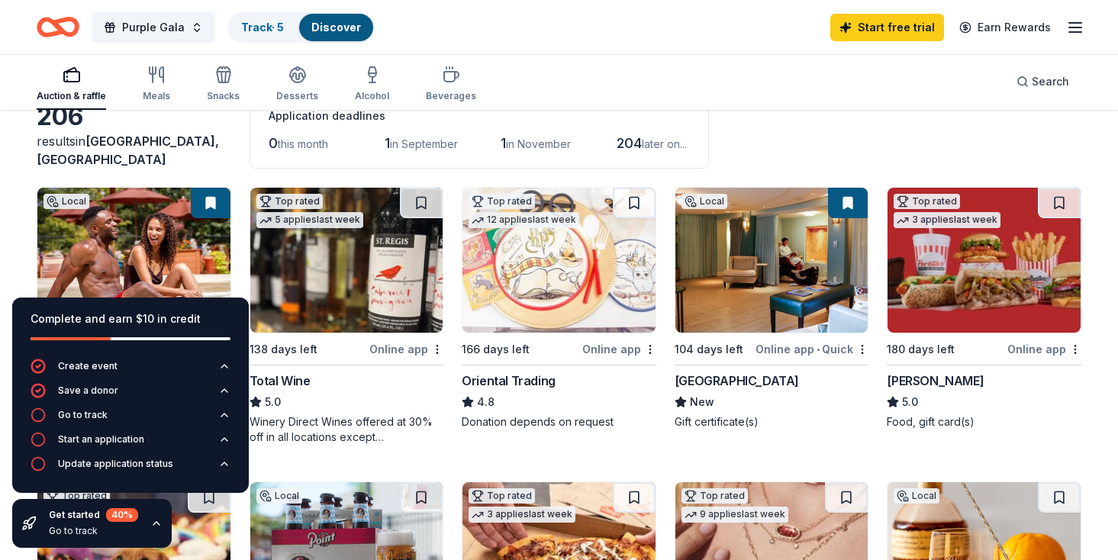
click at [157, 526] on icon "button" at bounding box center [156, 524] width 12 height 12
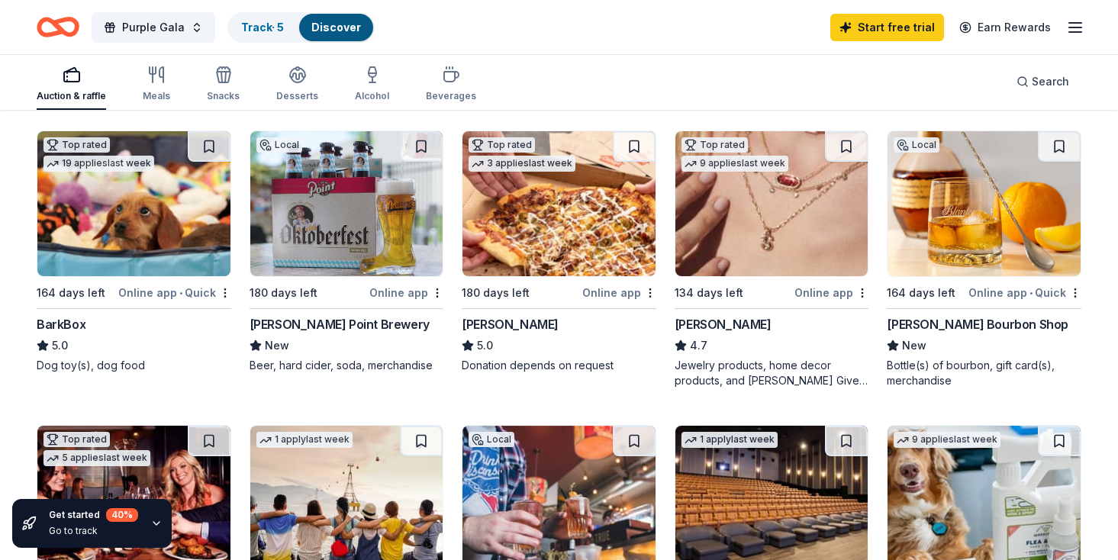
scroll to position [447, 0]
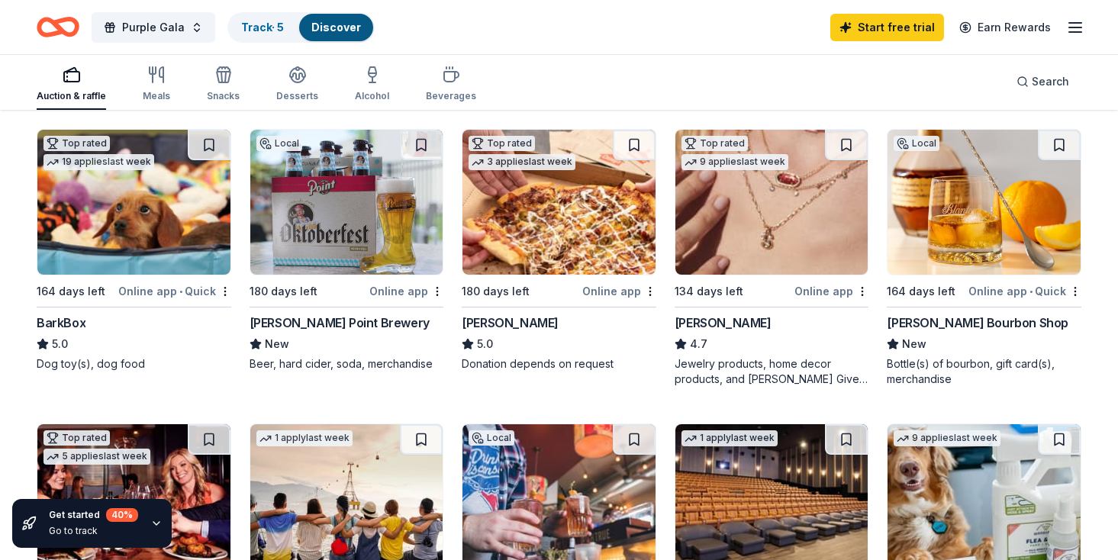
click at [171, 290] on div "Online app • Quick" at bounding box center [174, 291] width 113 height 19
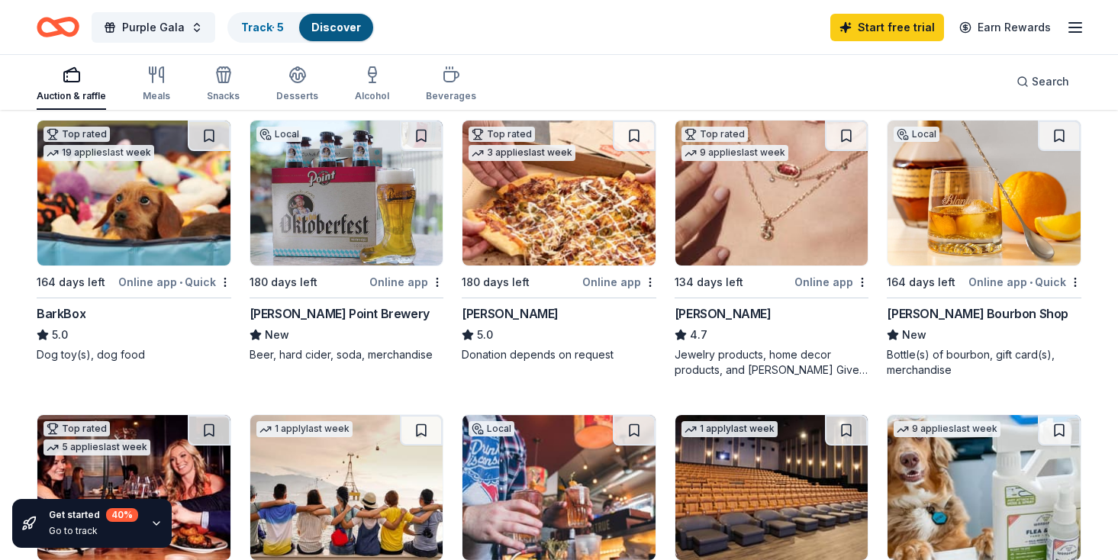
click at [776, 193] on img at bounding box center [772, 193] width 193 height 145
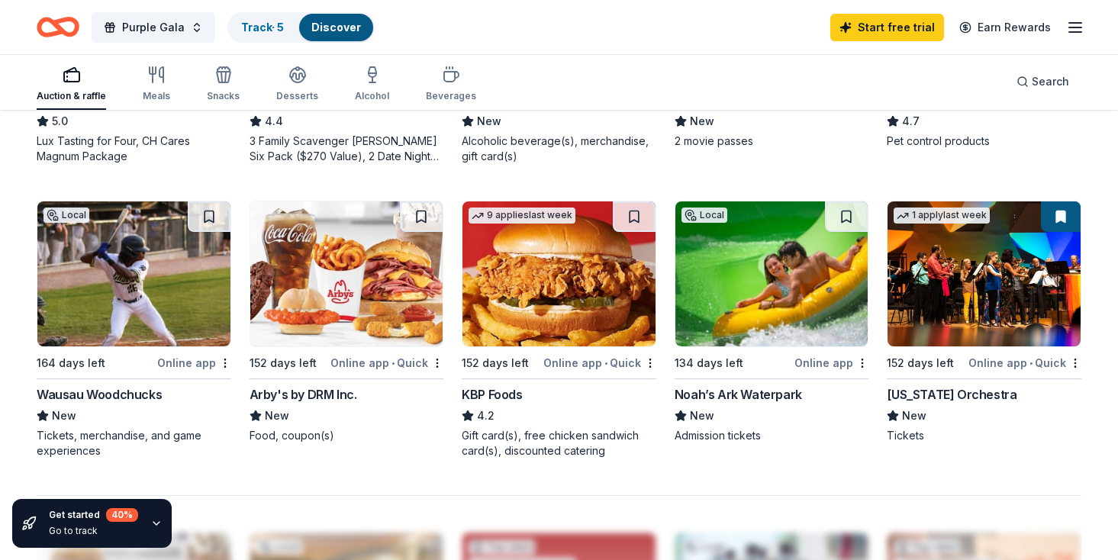
scroll to position [965, 0]
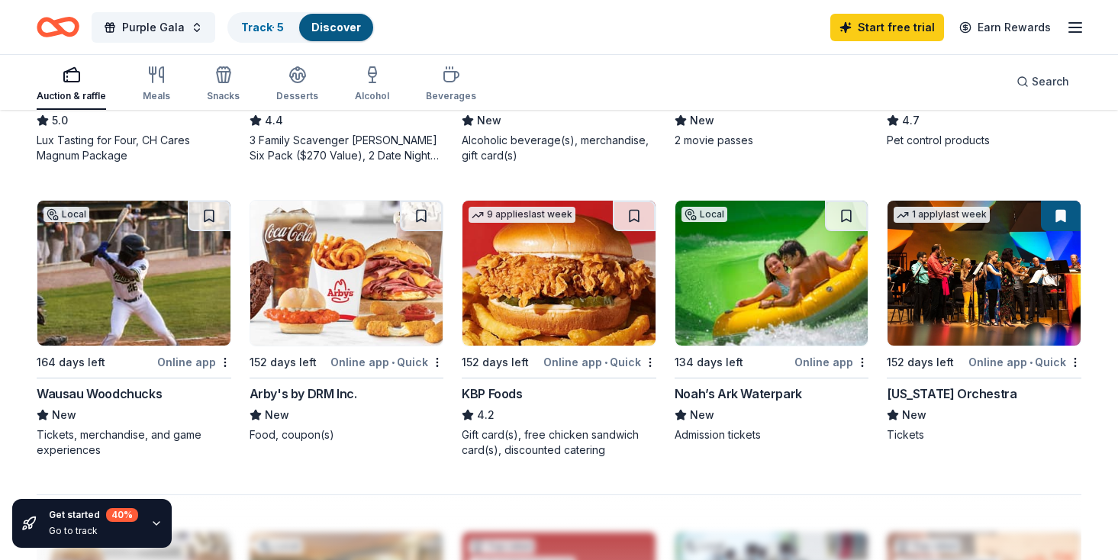
click at [824, 359] on div "Online app" at bounding box center [832, 362] width 74 height 19
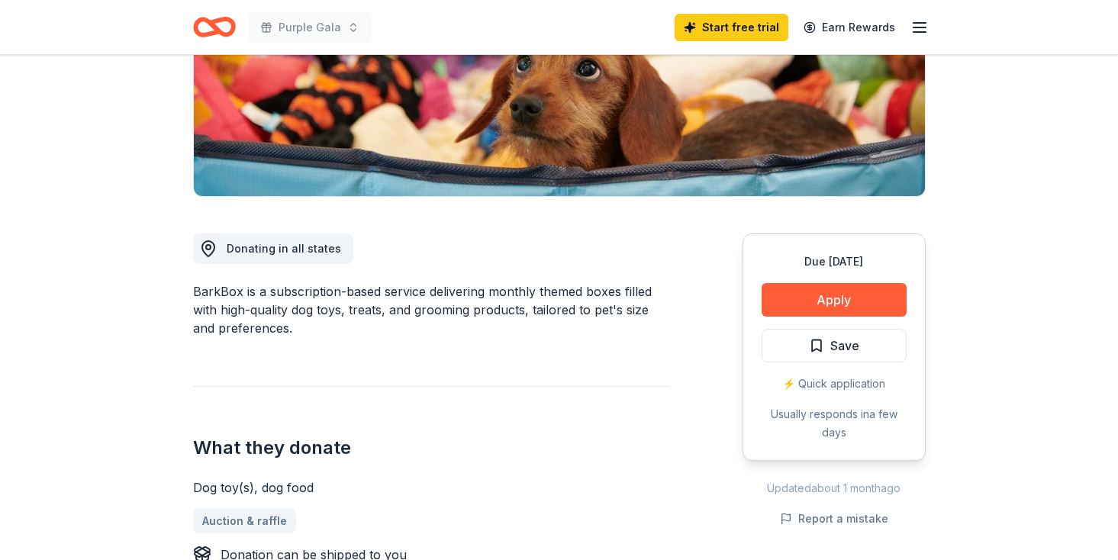
scroll to position [289, 0]
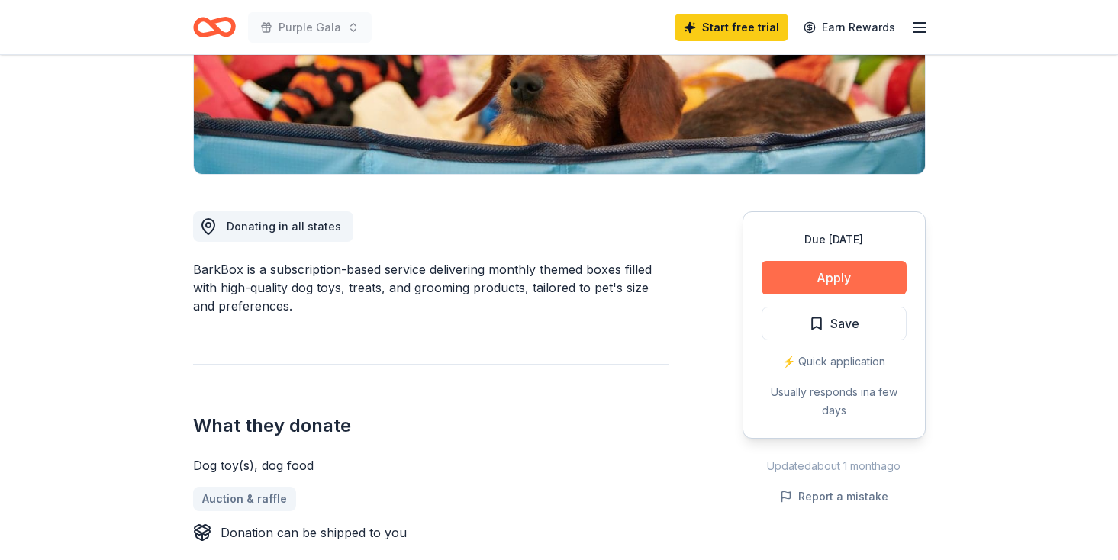
click at [832, 269] on button "Apply" at bounding box center [834, 278] width 145 height 34
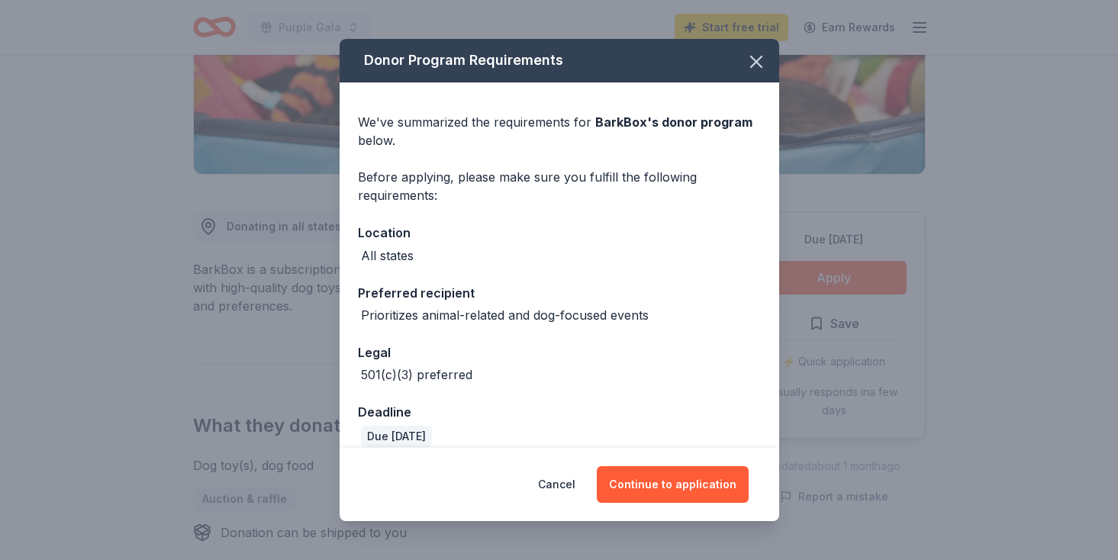
scroll to position [17, 0]
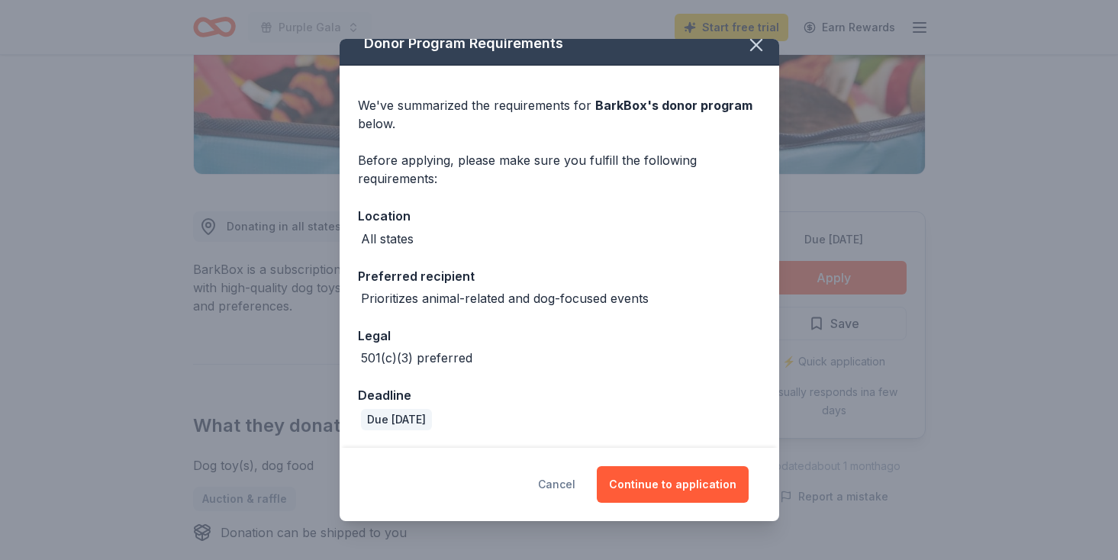
click at [563, 485] on button "Cancel" at bounding box center [556, 484] width 37 height 37
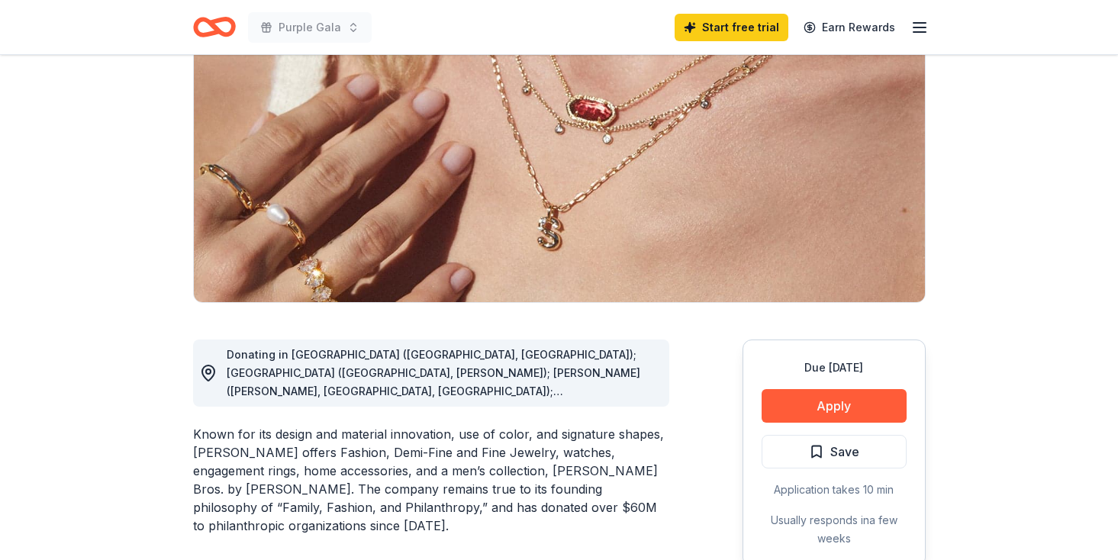
scroll to position [178, 0]
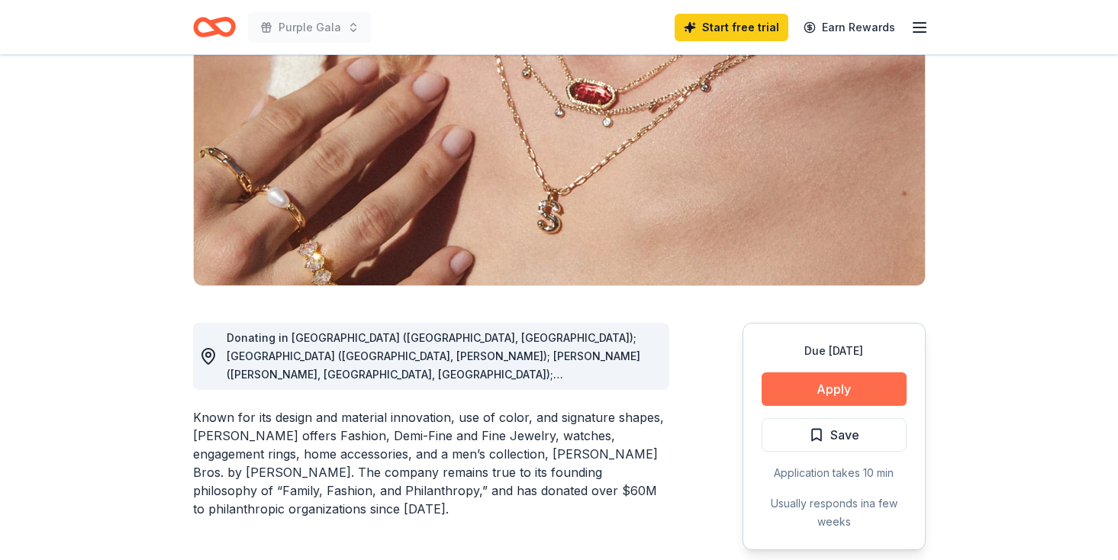
click at [835, 400] on button "Apply" at bounding box center [834, 390] width 145 height 34
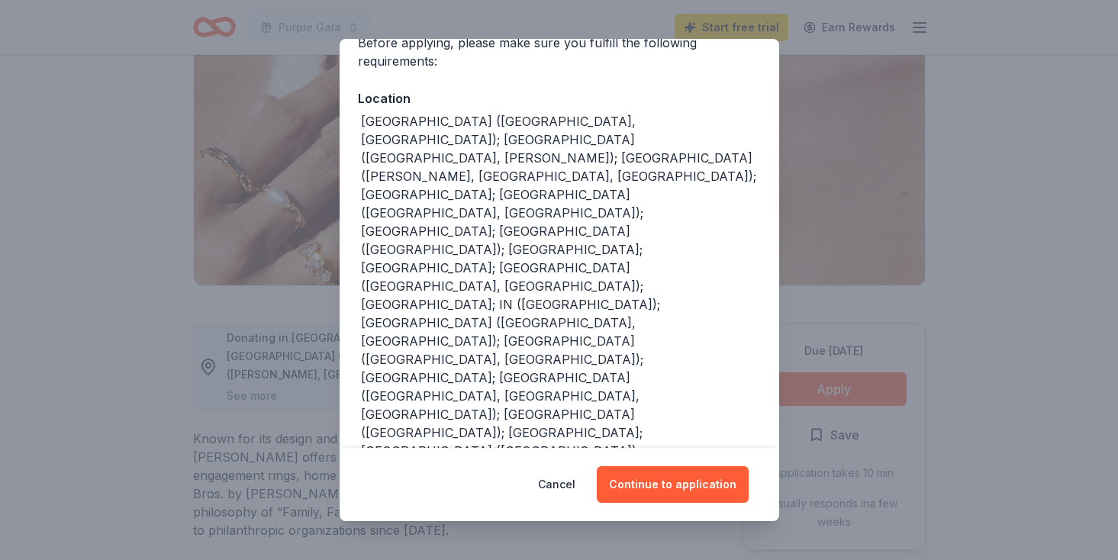
scroll to position [185, 0]
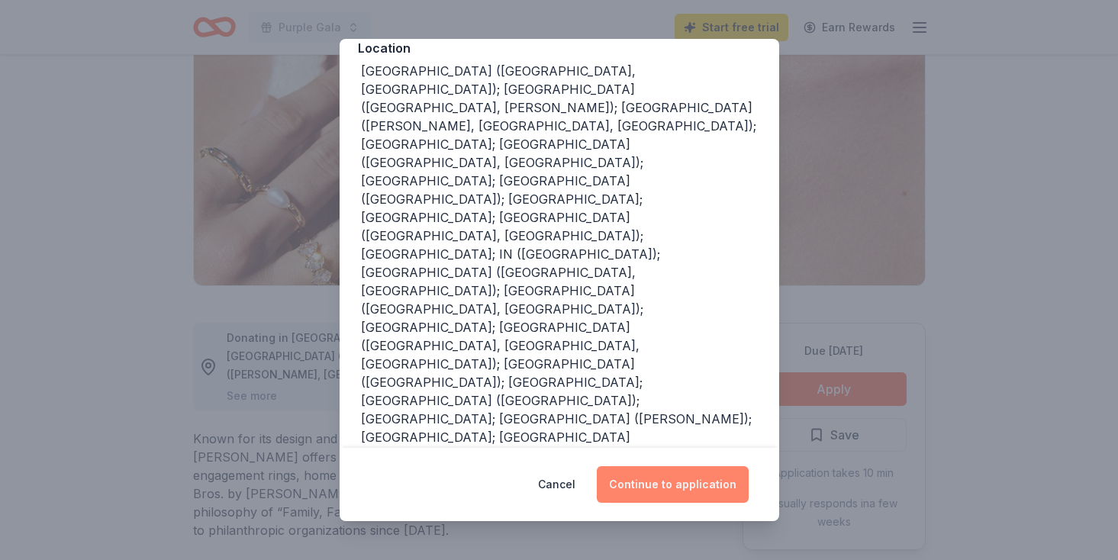
click at [648, 482] on button "Continue to application" at bounding box center [673, 484] width 152 height 37
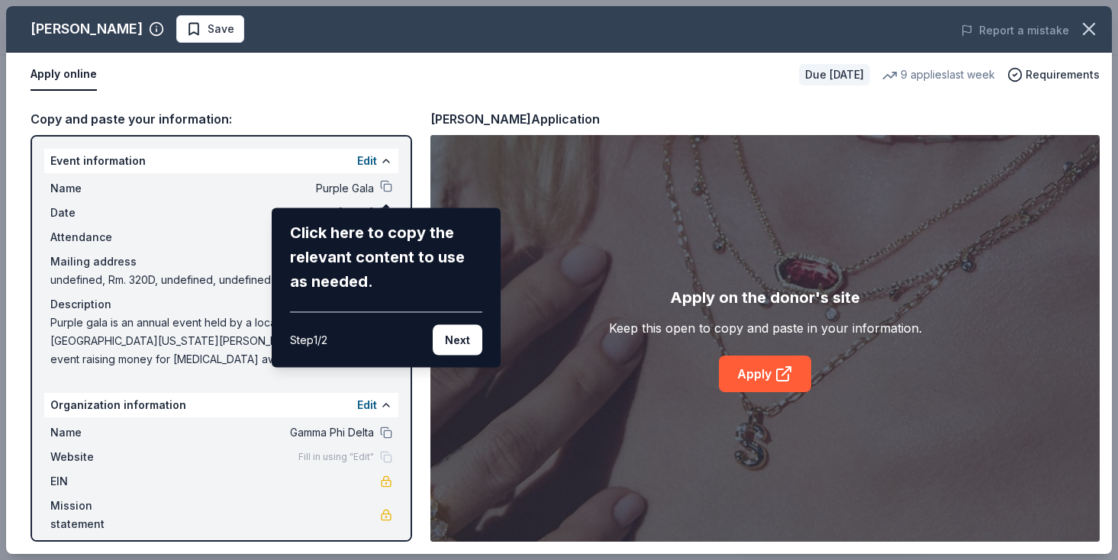
click at [225, 199] on div "Kendra Scott Save Report a mistake Apply online Due in 134 days 9 applies last …" at bounding box center [559, 280] width 1106 height 548
click at [447, 345] on button "Next" at bounding box center [458, 340] width 50 height 31
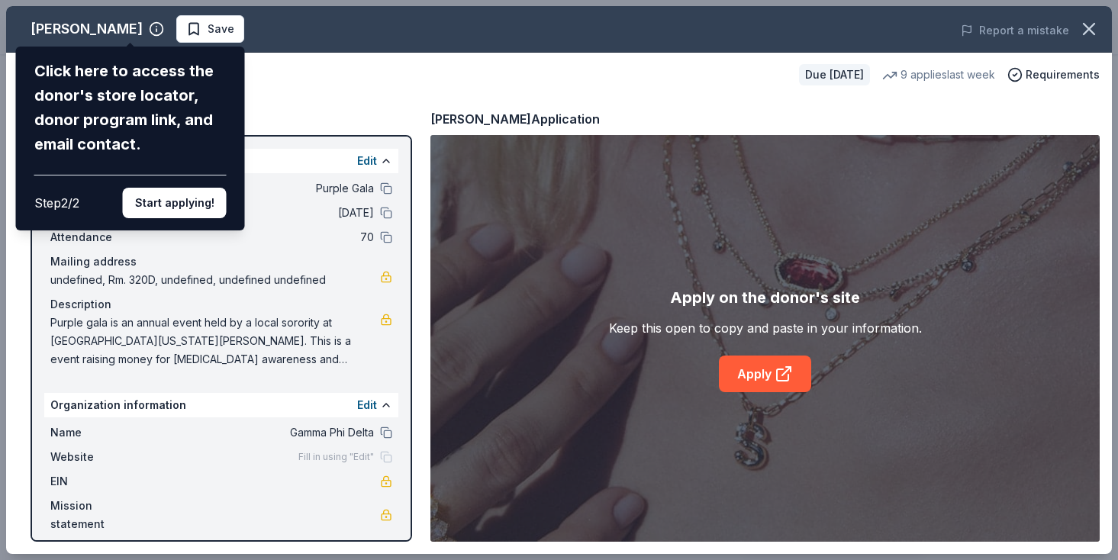
click at [276, 112] on div "Kendra Scott Click here to access the donor's store locator, donor program link…" at bounding box center [559, 280] width 1106 height 548
click at [319, 111] on div "Kendra Scott Click here to access the donor's store locator, donor program link…" at bounding box center [559, 280] width 1106 height 548
click at [189, 200] on button "Start applying!" at bounding box center [175, 203] width 104 height 31
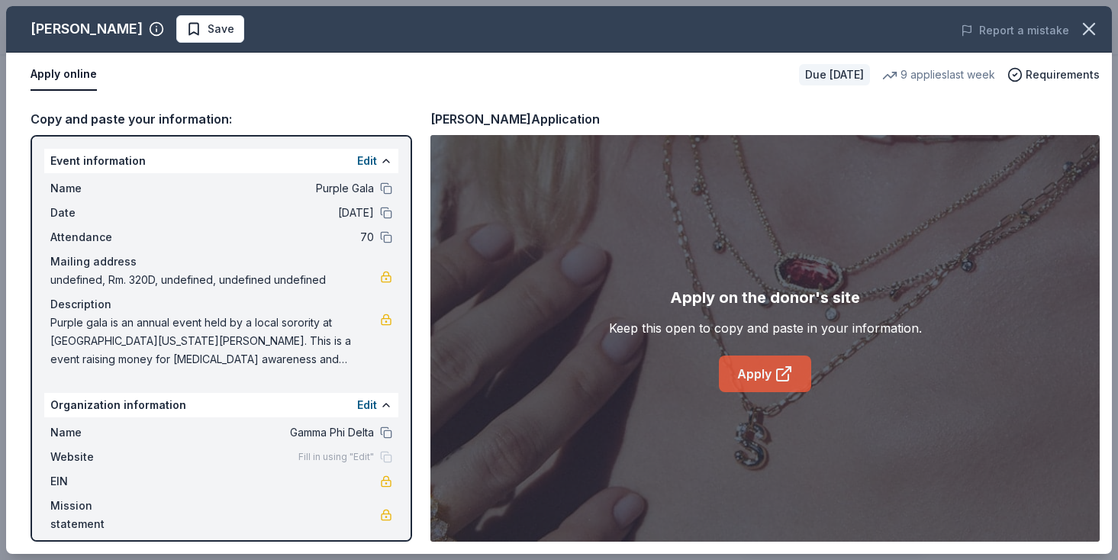
click at [757, 366] on link "Apply" at bounding box center [765, 374] width 92 height 37
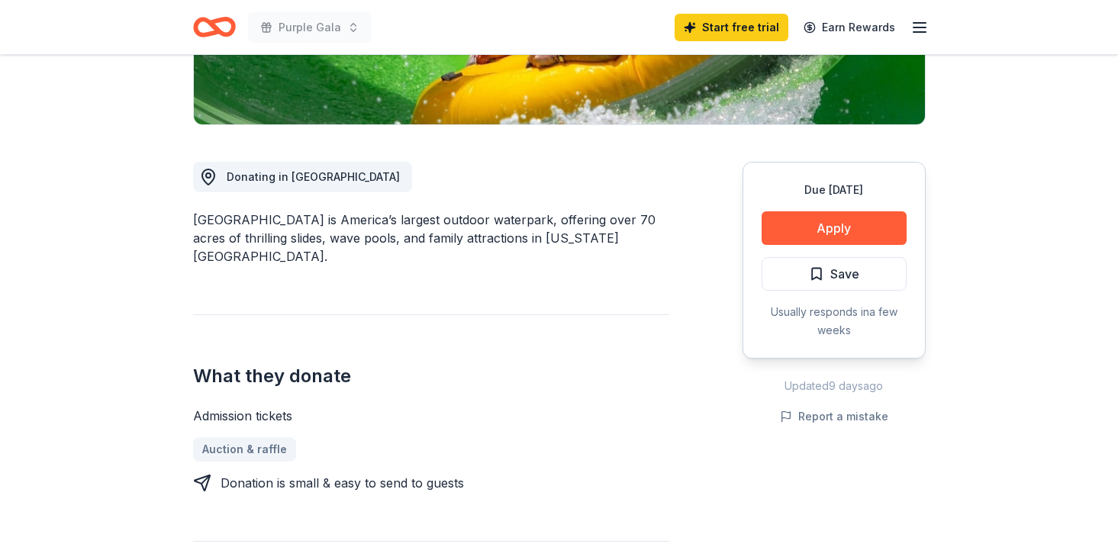
scroll to position [369, 0]
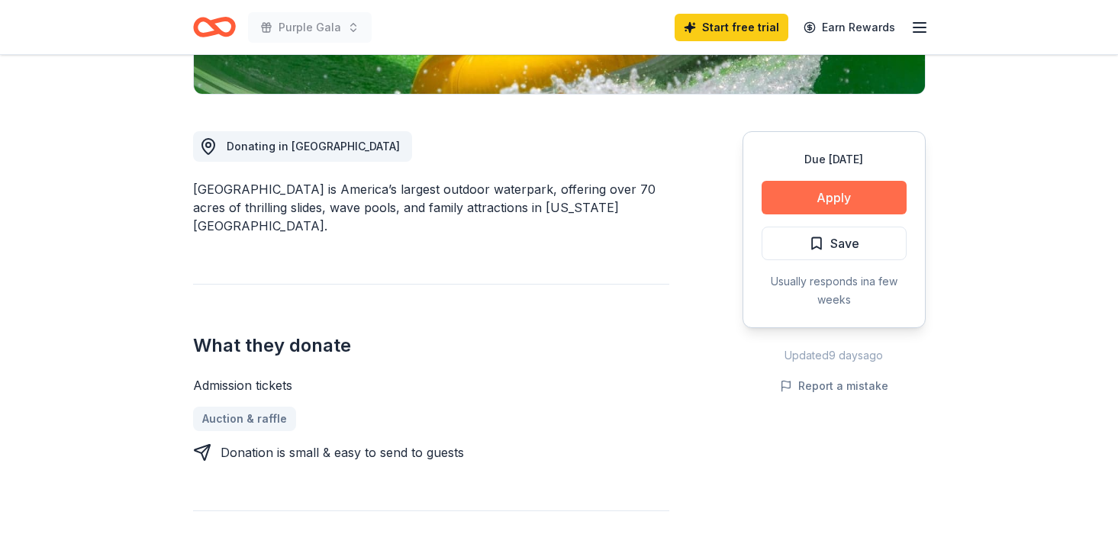
click at [853, 199] on button "Apply" at bounding box center [834, 198] width 145 height 34
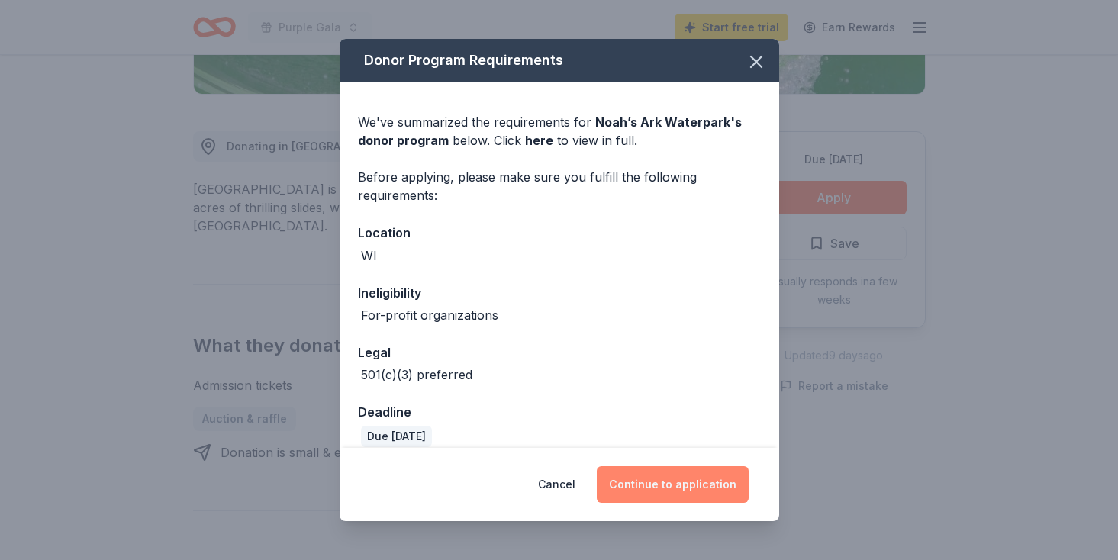
click at [671, 473] on button "Continue to application" at bounding box center [673, 484] width 152 height 37
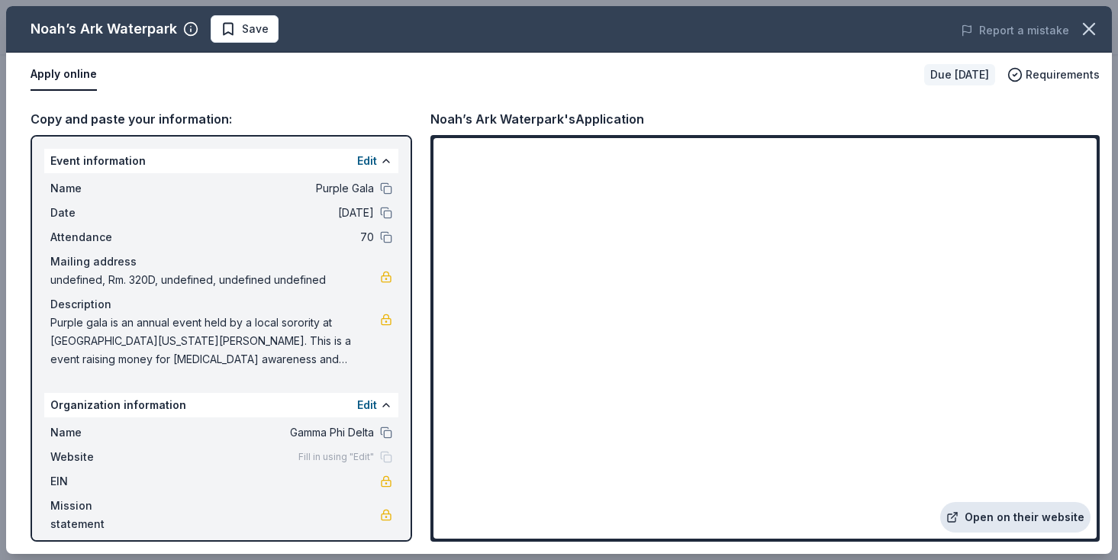
click at [1026, 514] on link "Open on their website" at bounding box center [1016, 517] width 150 height 31
click at [990, 521] on link "Open on their website" at bounding box center [1016, 517] width 150 height 31
